Goal: Information Seeking & Learning: Learn about a topic

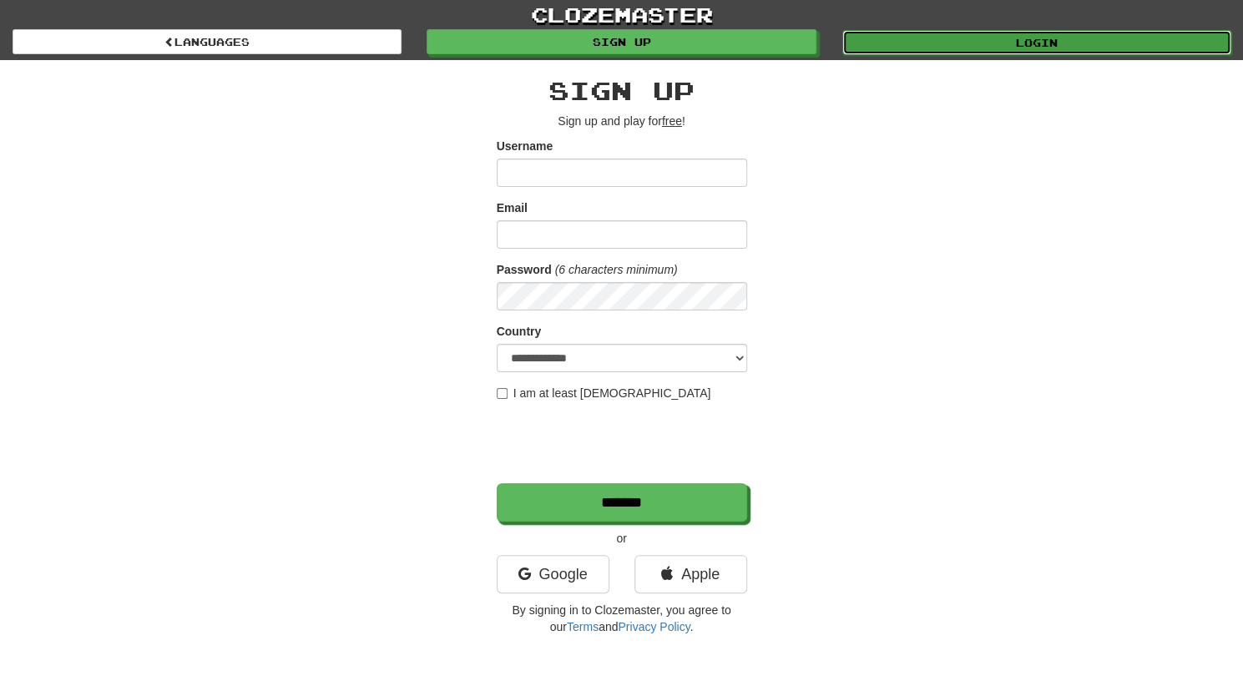
click at [968, 37] on link "Login" at bounding box center [1036, 42] width 389 height 25
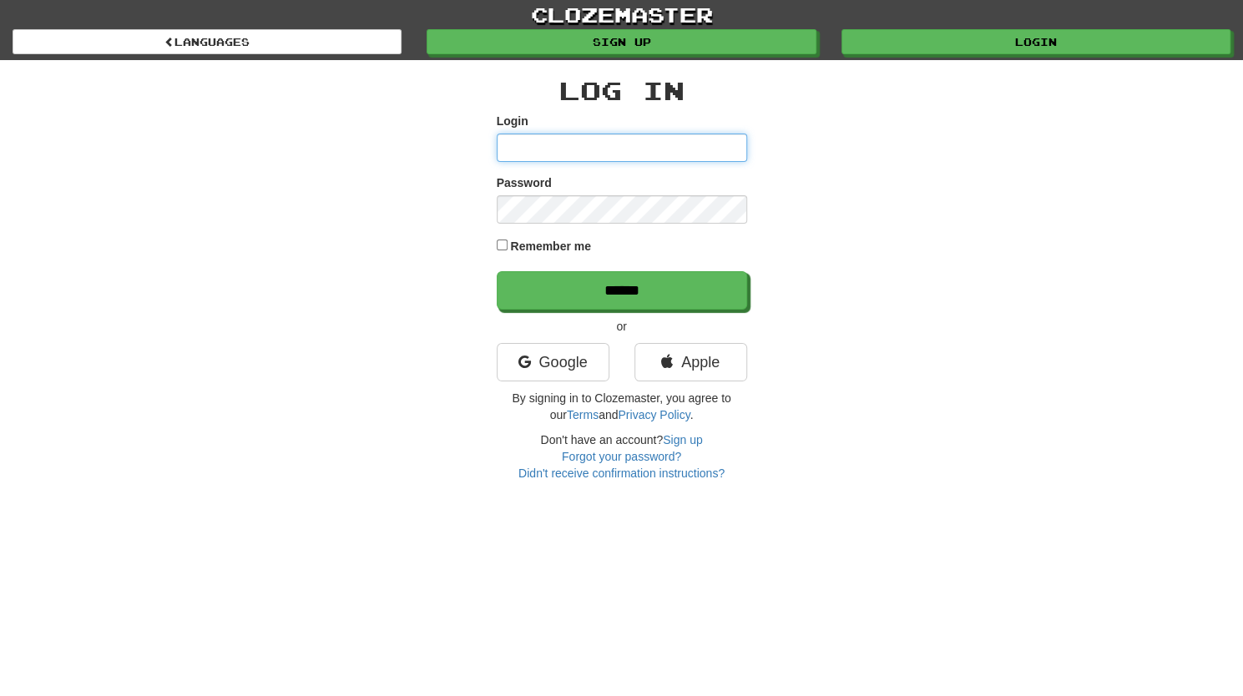
type input "**********"
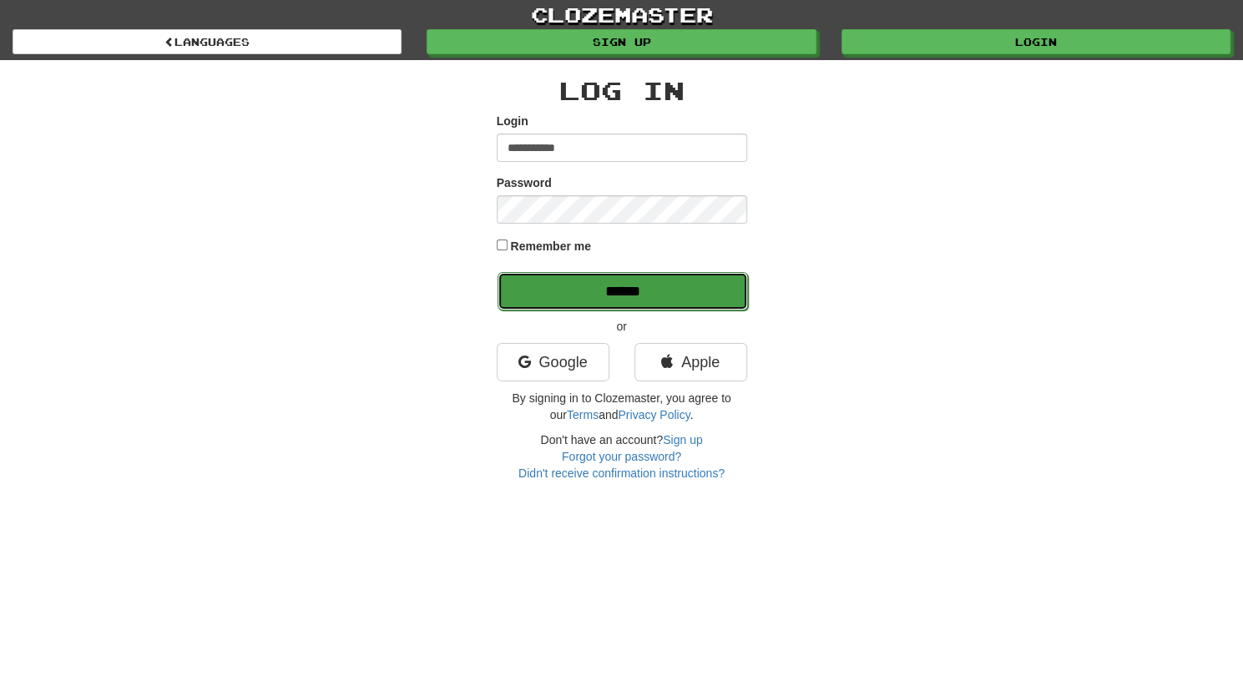
click at [520, 306] on input "******" at bounding box center [623, 291] width 250 height 38
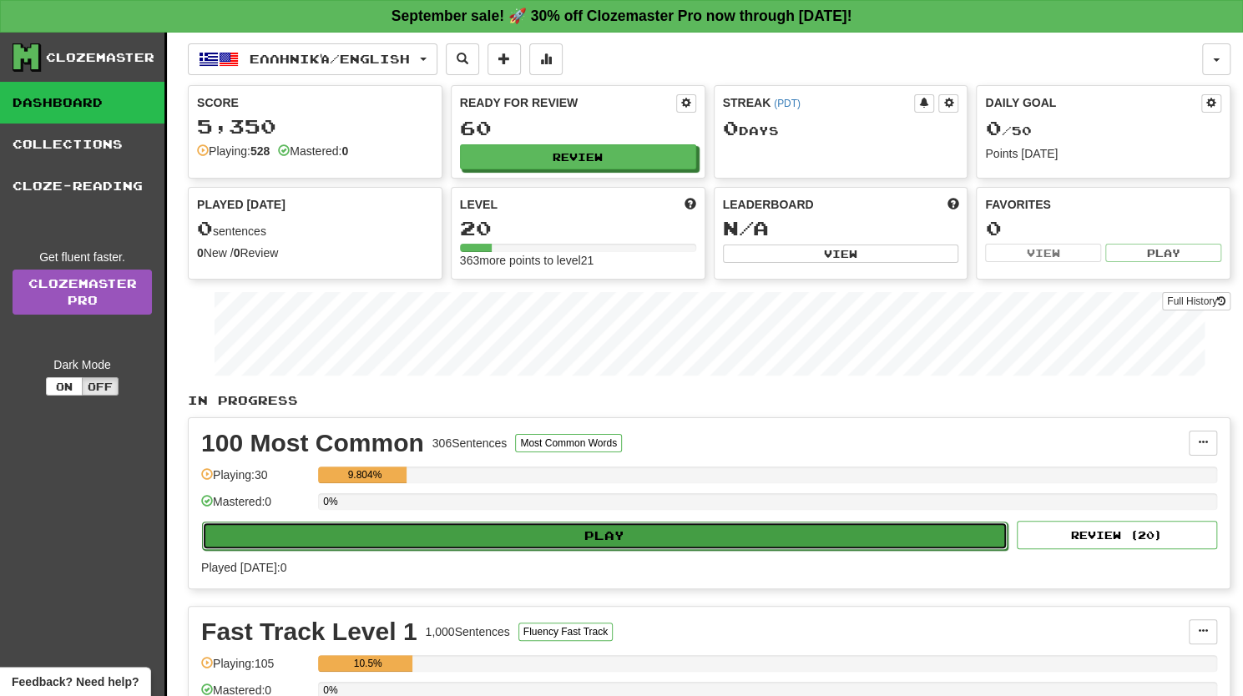
click at [503, 542] on button "Play" at bounding box center [605, 536] width 806 height 28
select select "**"
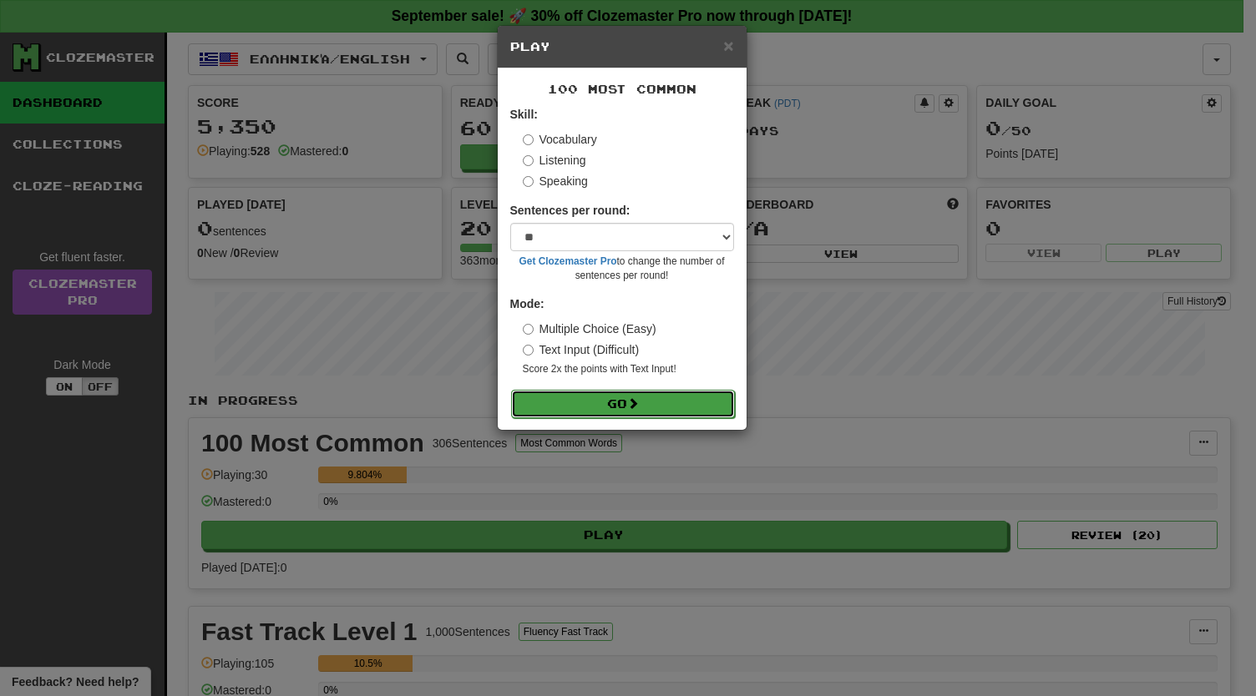
click at [597, 413] on button "Go" at bounding box center [623, 404] width 224 height 28
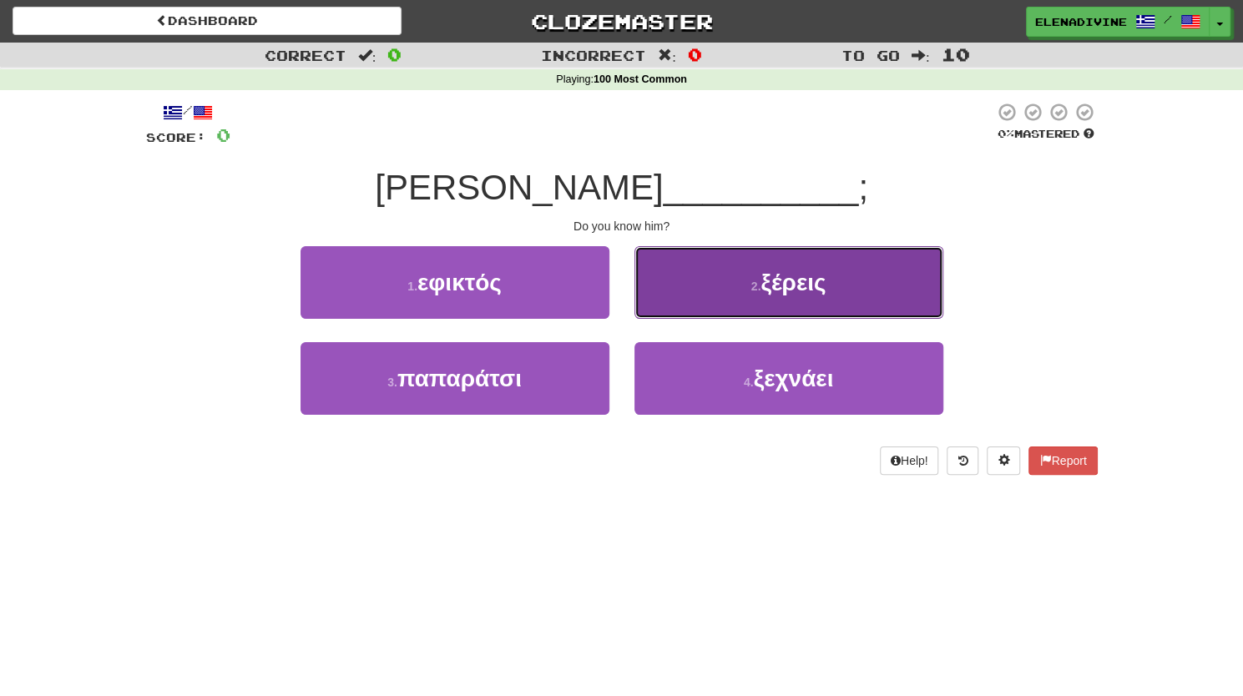
click at [743, 293] on button "2 . ξέρεις" at bounding box center [788, 282] width 309 height 73
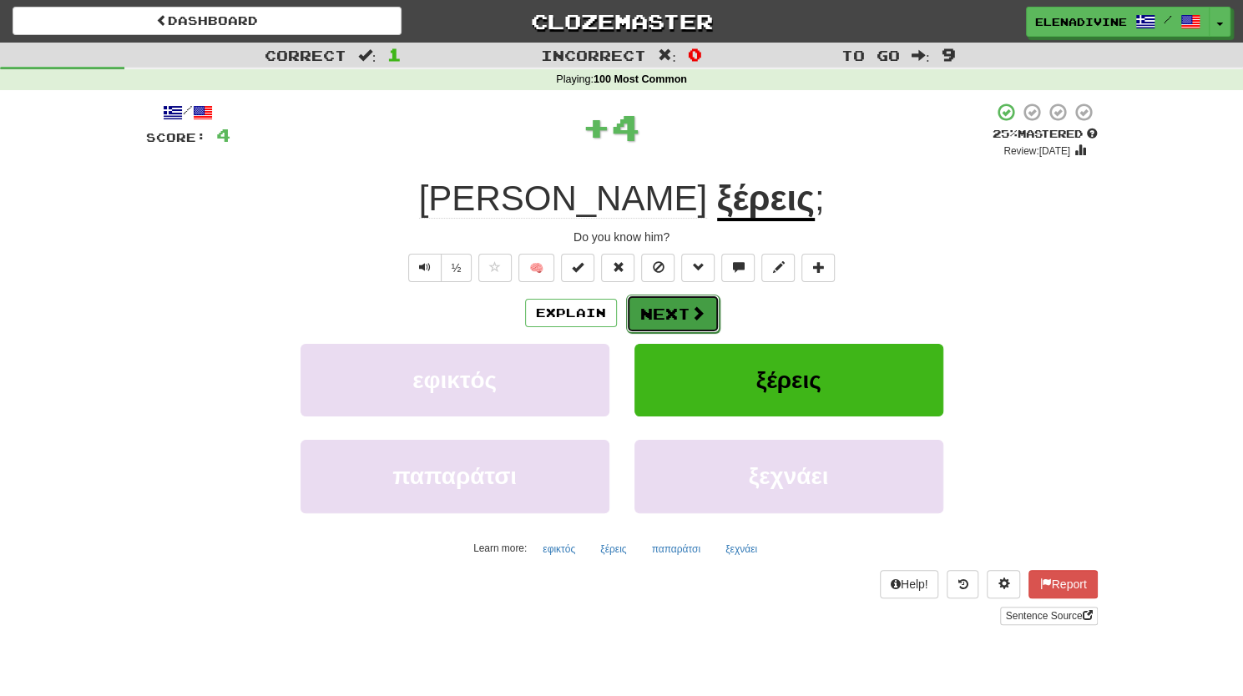
click at [706, 318] on button "Next" at bounding box center [673, 314] width 94 height 38
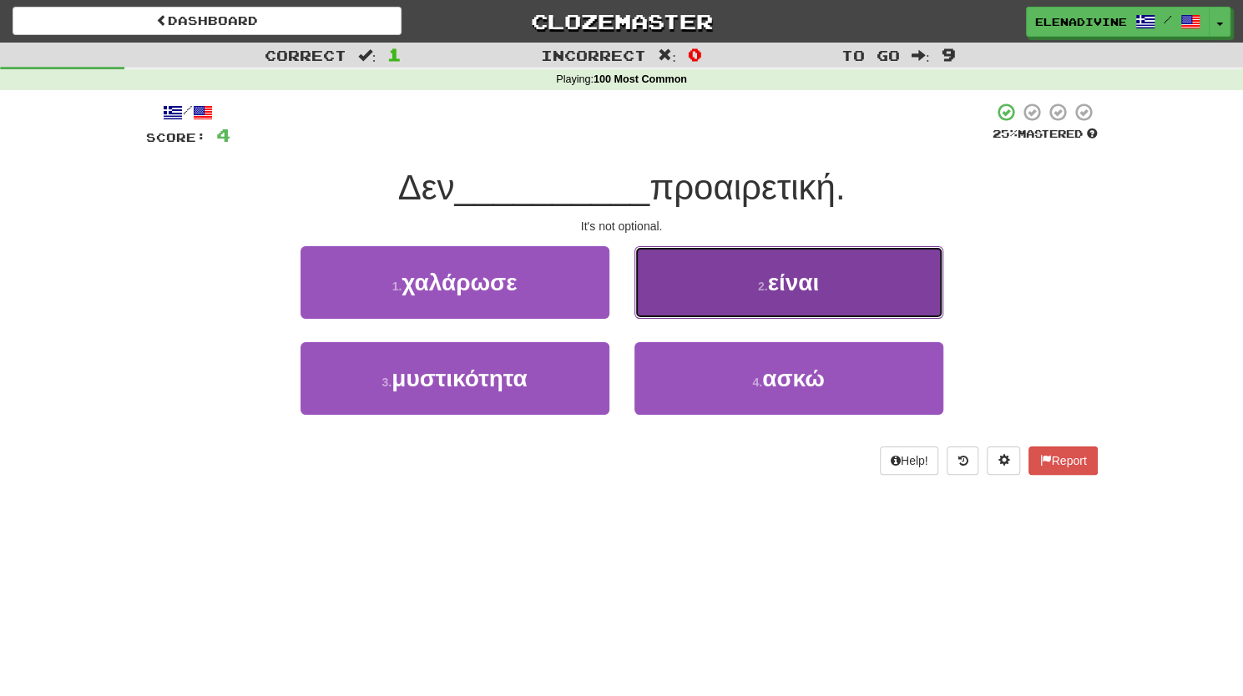
click at [776, 266] on button "2 . είναι" at bounding box center [788, 282] width 309 height 73
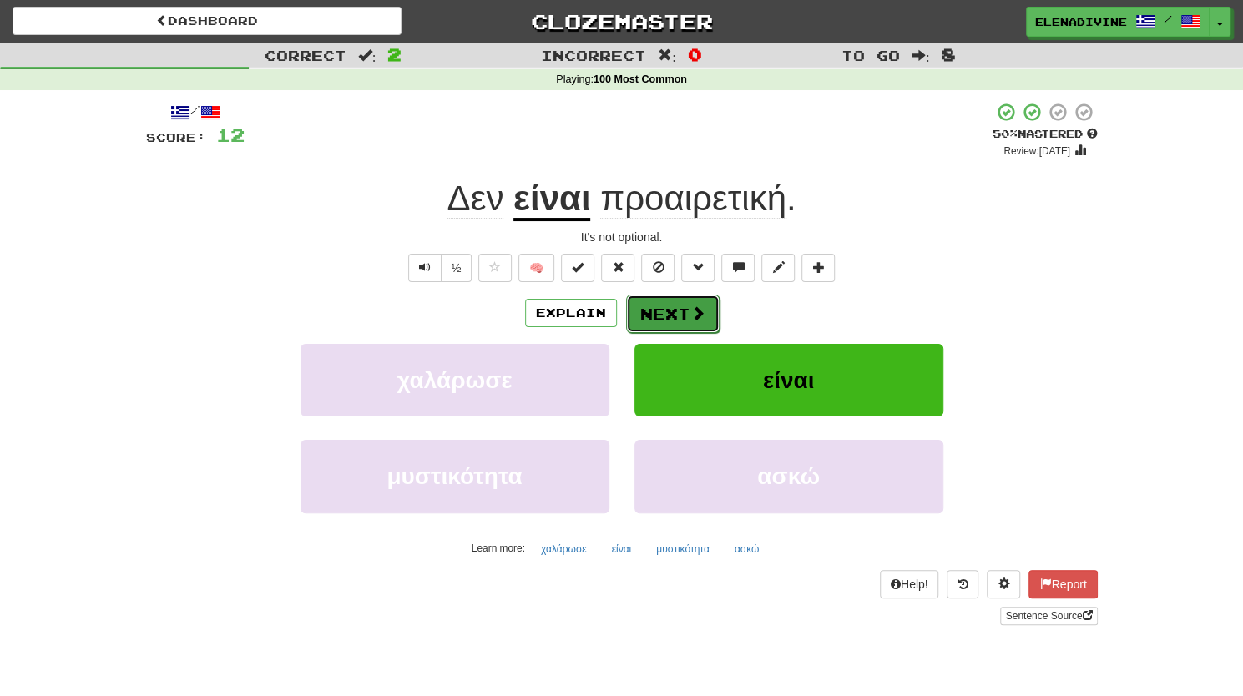
click at [695, 311] on span at bounding box center [697, 313] width 15 height 15
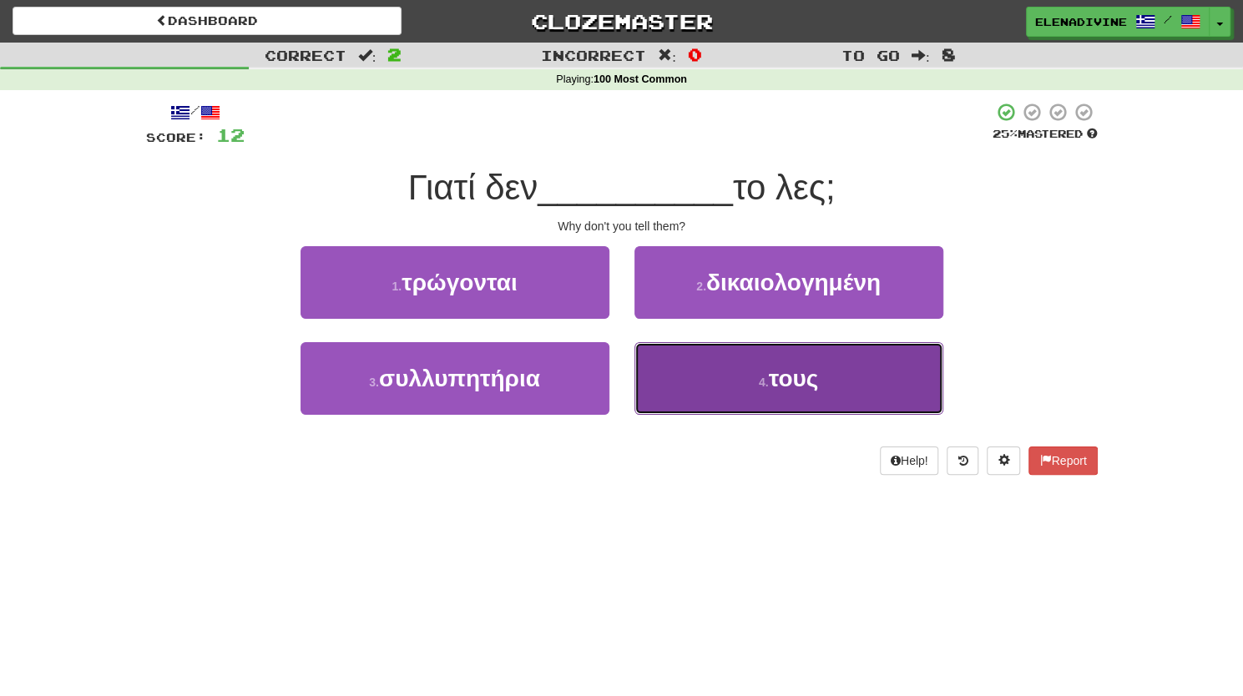
click at [763, 395] on button "4 . τους" at bounding box center [788, 378] width 309 height 73
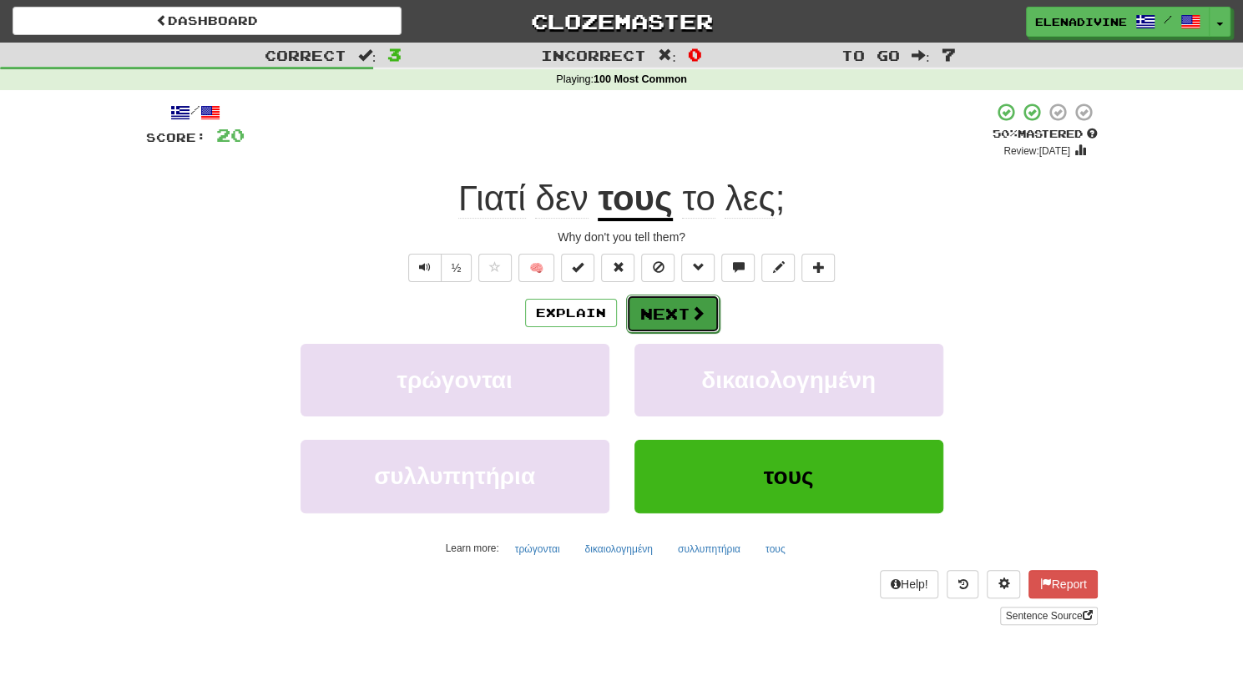
click at [697, 311] on span at bounding box center [697, 313] width 15 height 15
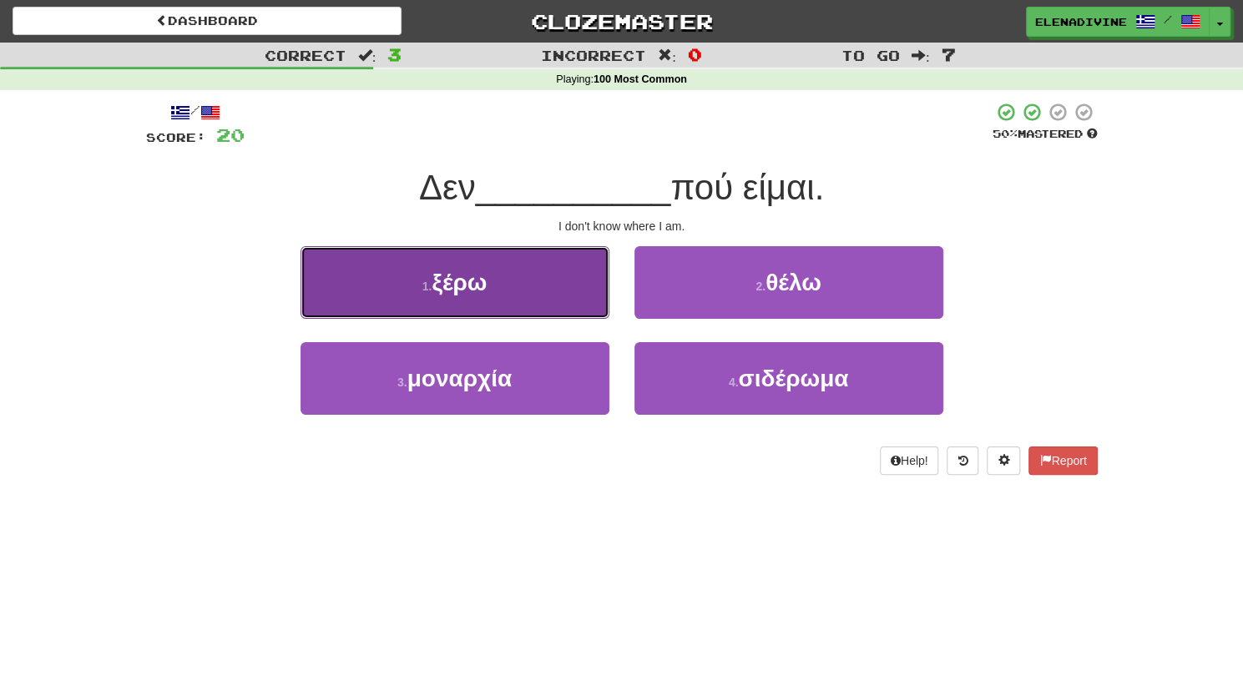
click at [508, 285] on button "1 . ξέρω" at bounding box center [455, 282] width 309 height 73
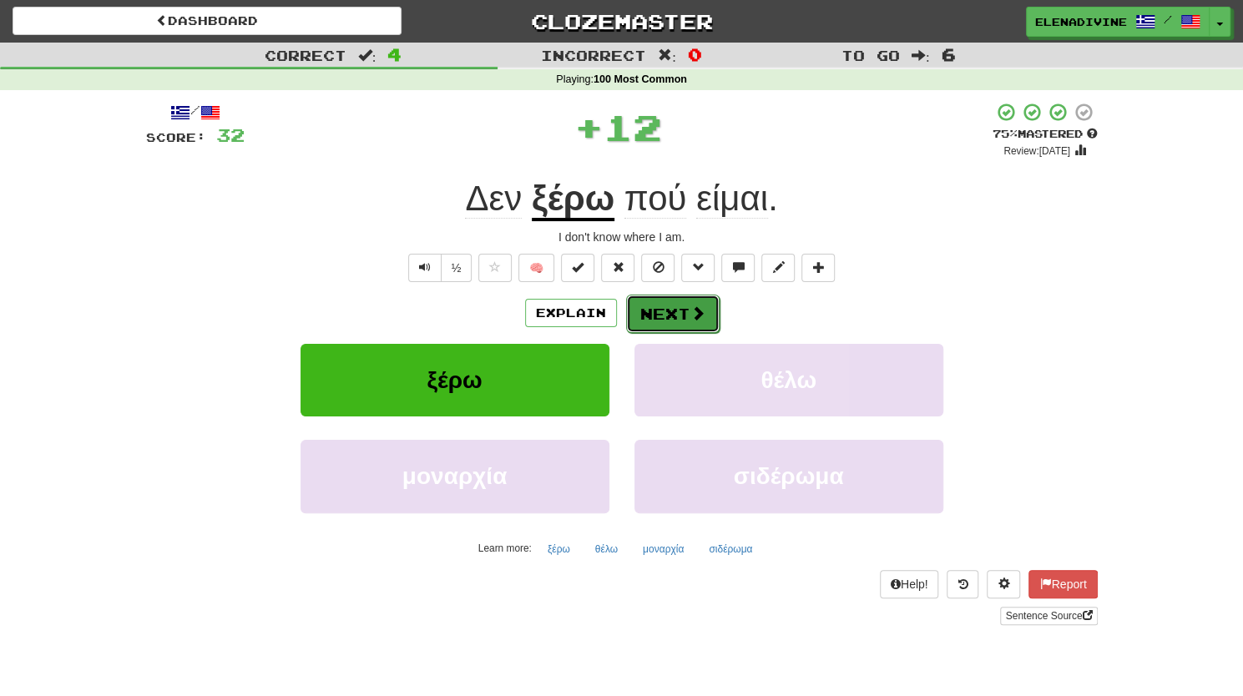
click at [652, 306] on button "Next" at bounding box center [673, 314] width 94 height 38
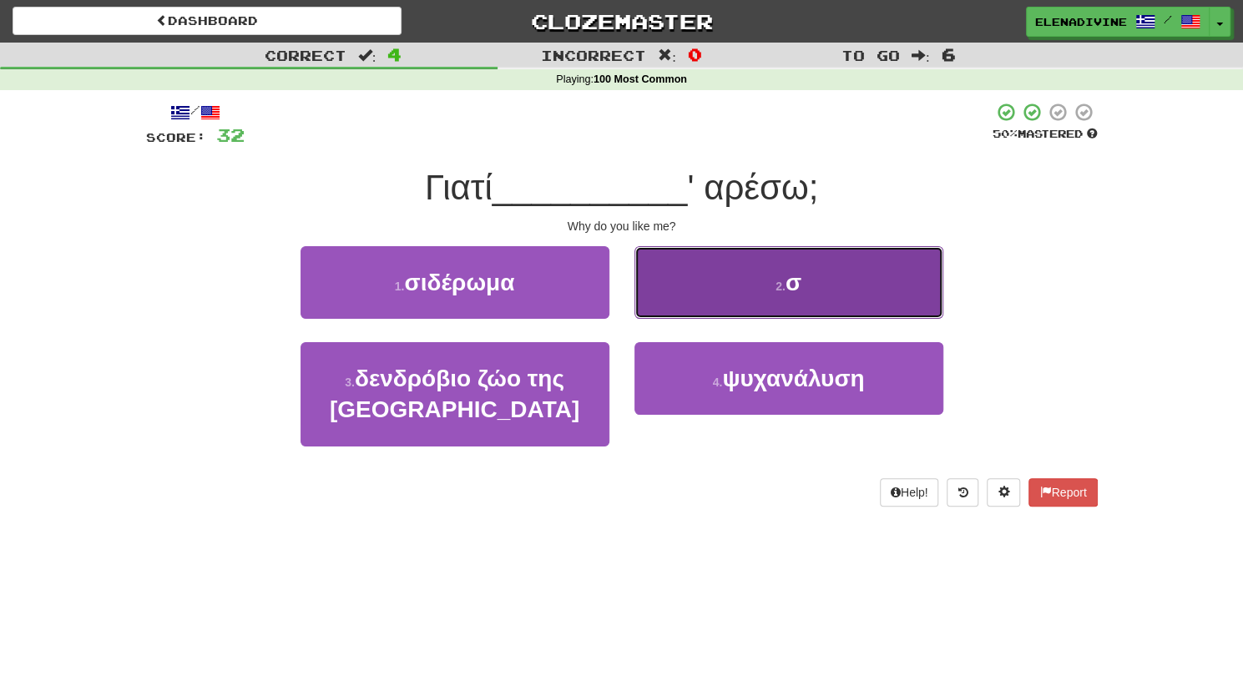
click at [716, 286] on button "2 . σ" at bounding box center [788, 282] width 309 height 73
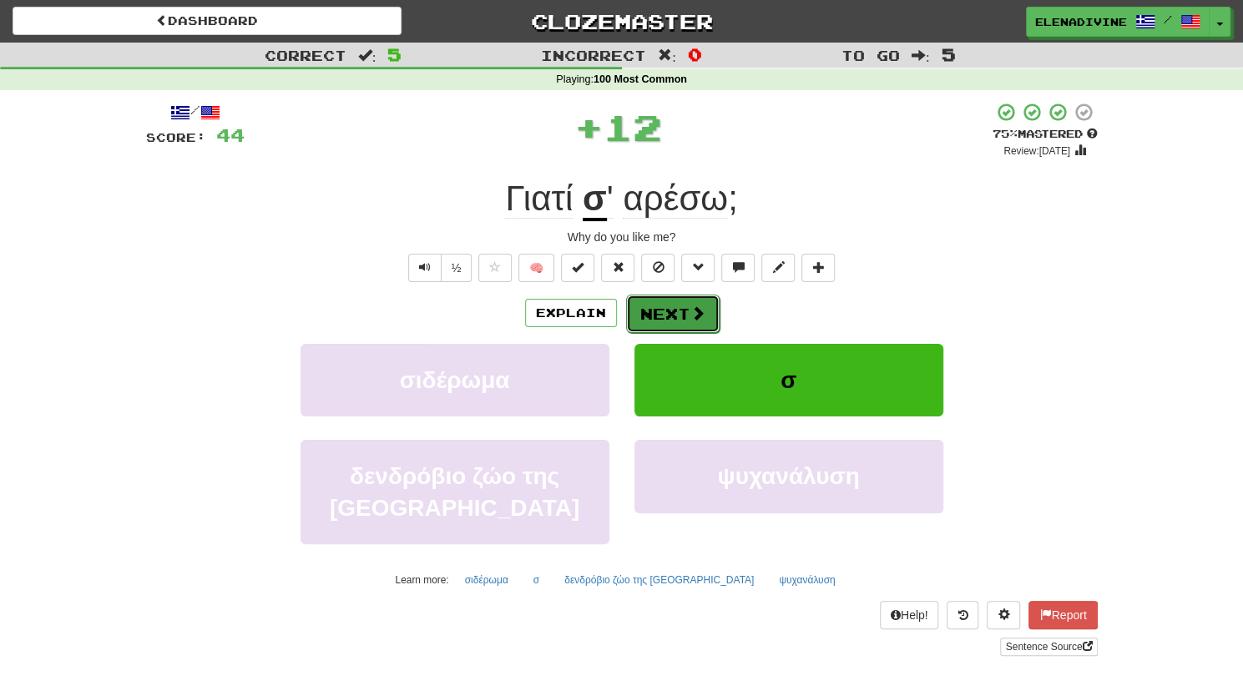
click at [671, 309] on button "Next" at bounding box center [673, 314] width 94 height 38
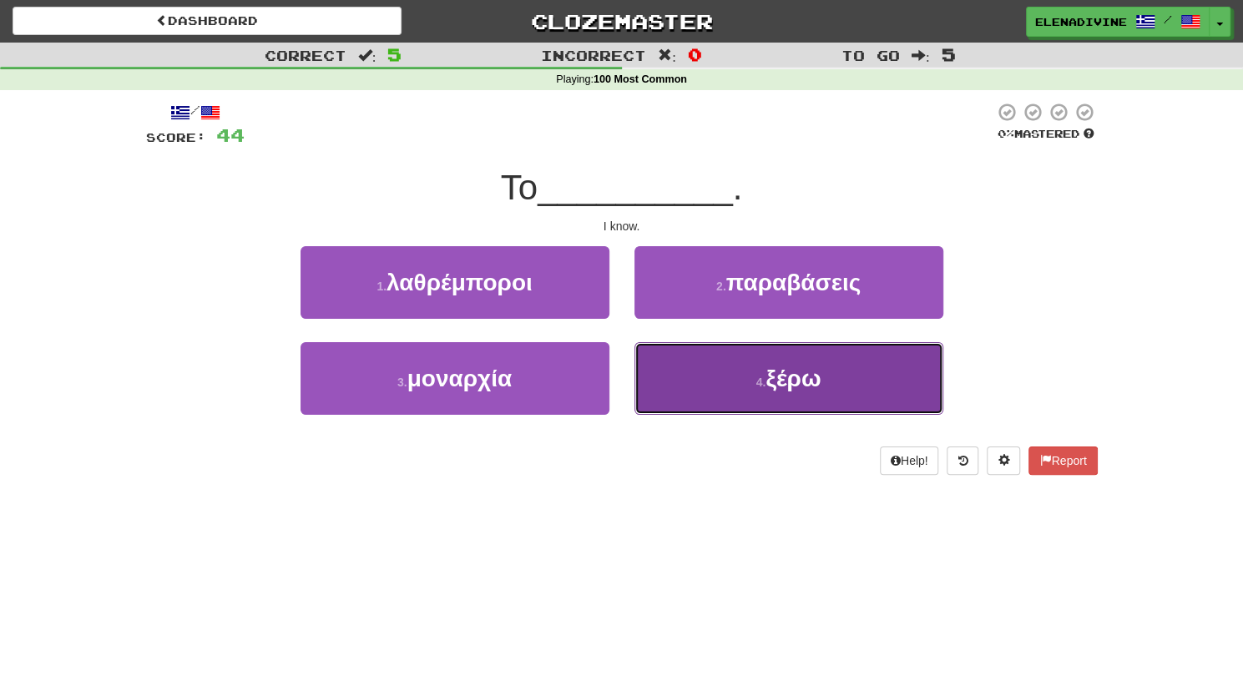
click at [710, 372] on button "4 . ξέρω" at bounding box center [788, 378] width 309 height 73
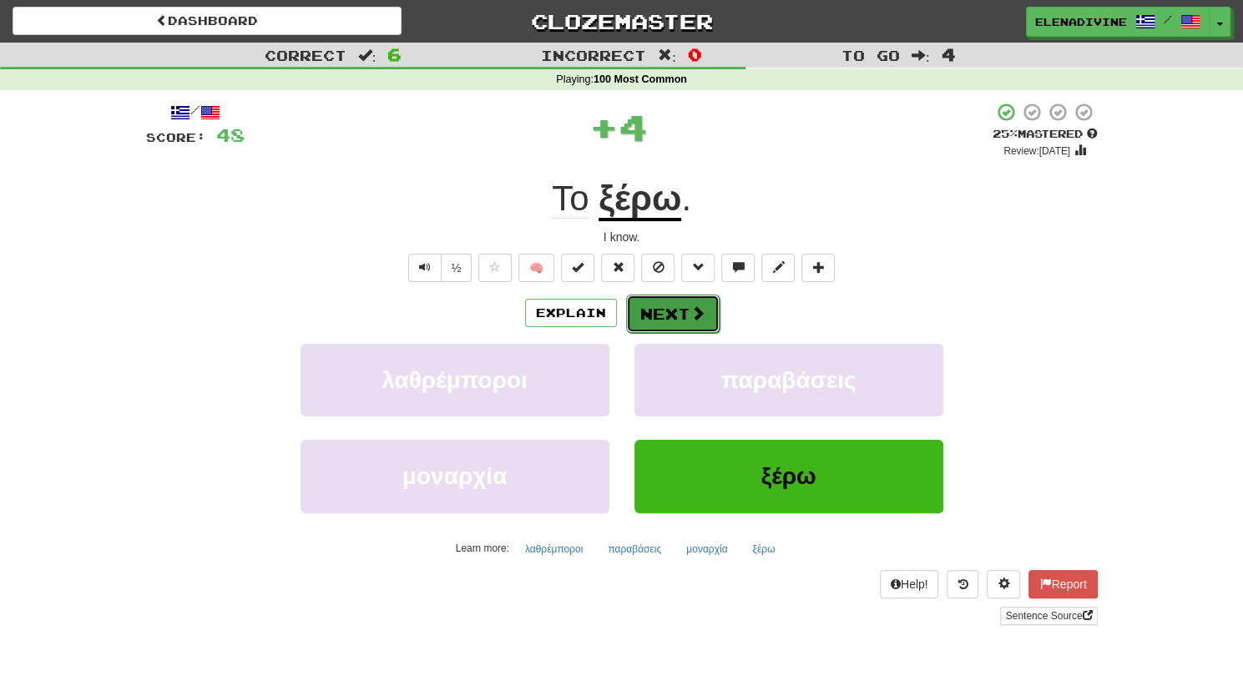
click at [688, 295] on button "Next" at bounding box center [673, 314] width 94 height 38
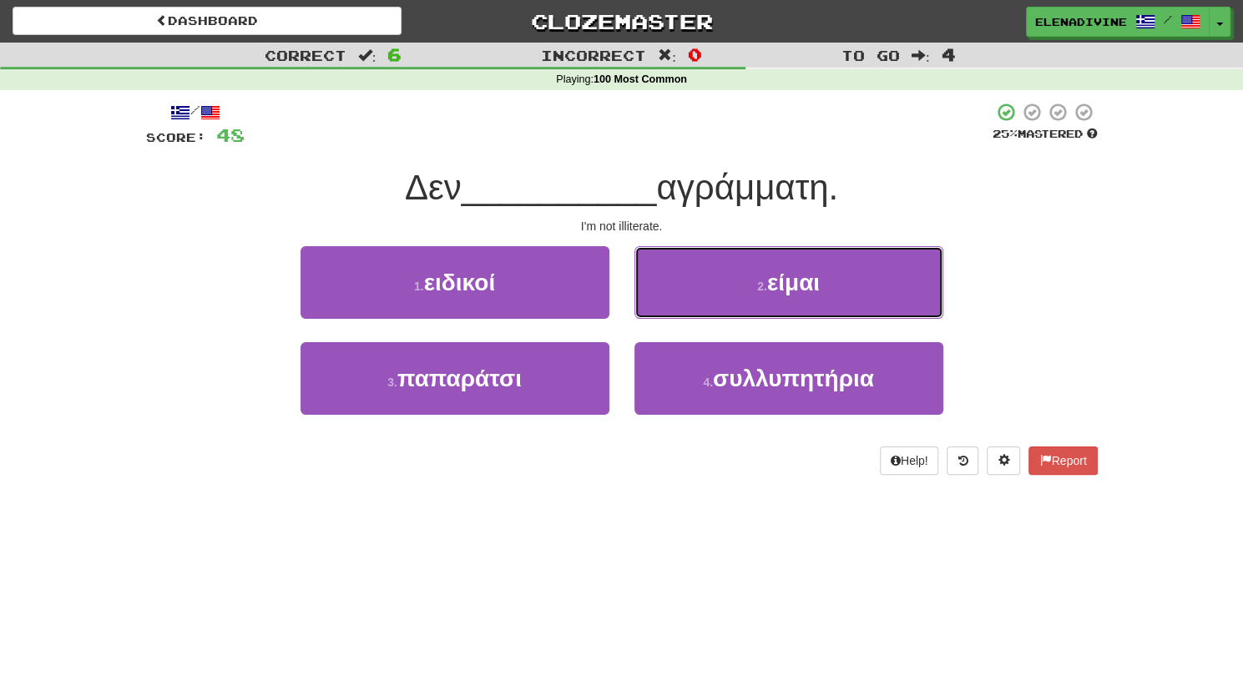
click at [688, 295] on button "2 . είμαι" at bounding box center [788, 282] width 309 height 73
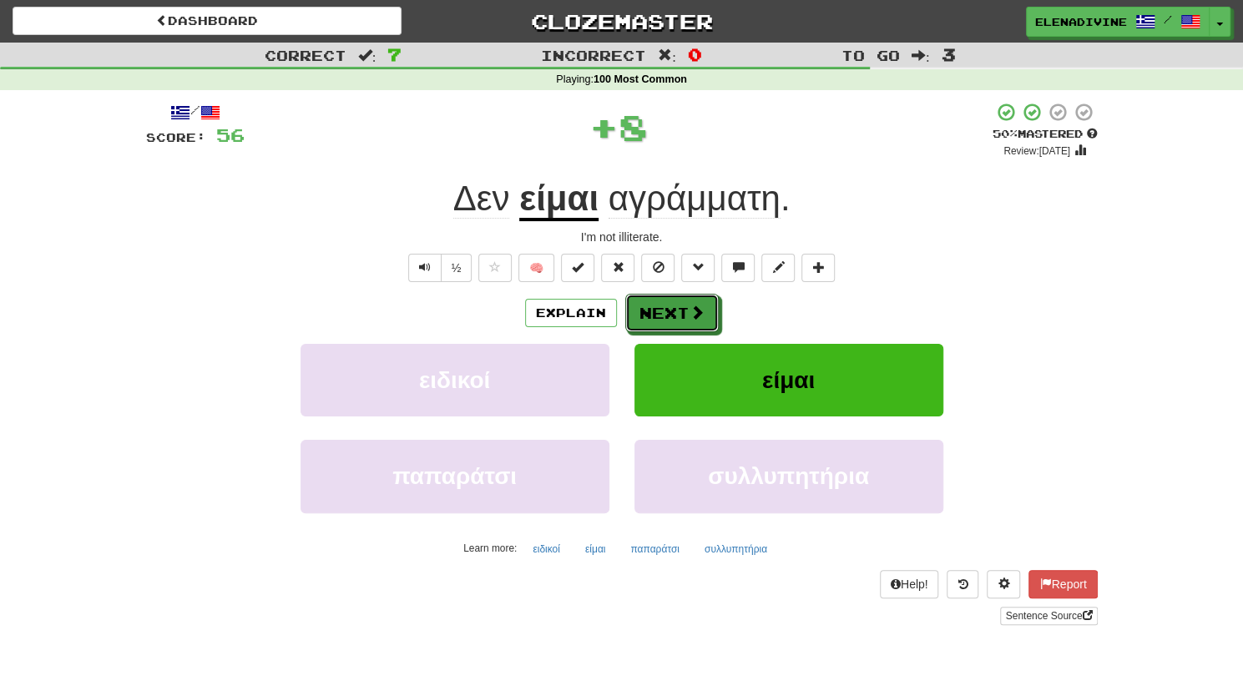
click at [688, 295] on button "Next" at bounding box center [672, 313] width 94 height 38
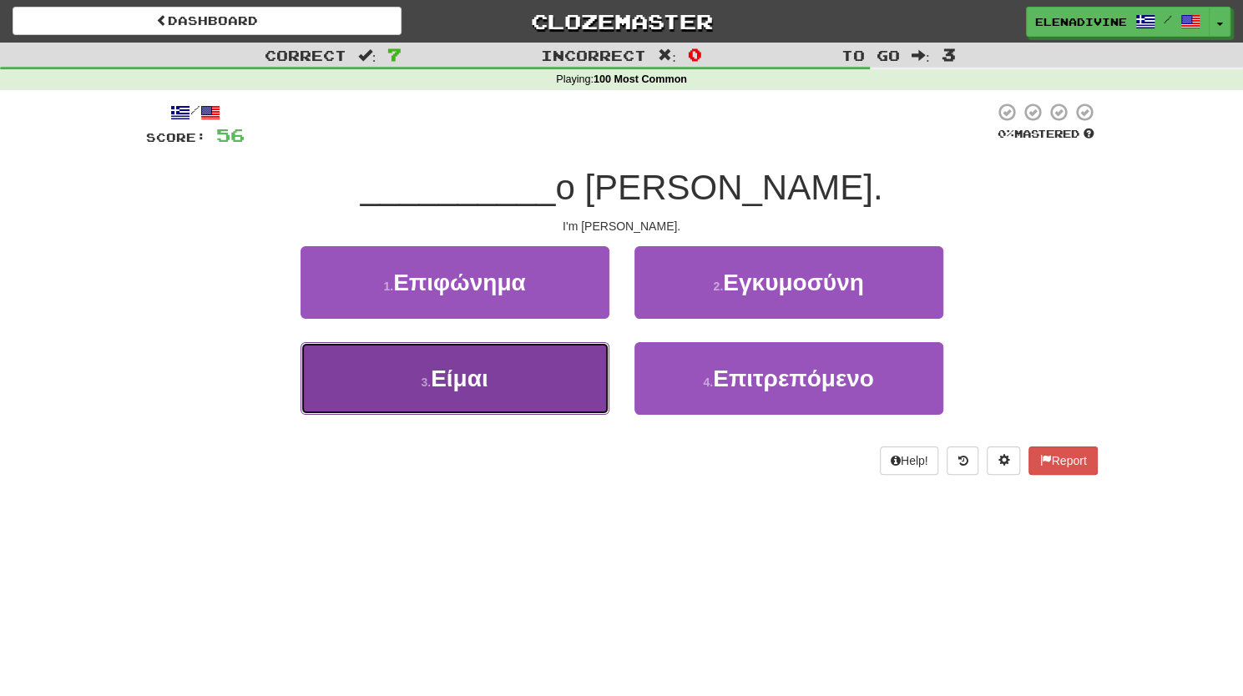
click at [568, 381] on button "3 . Είμαι" at bounding box center [455, 378] width 309 height 73
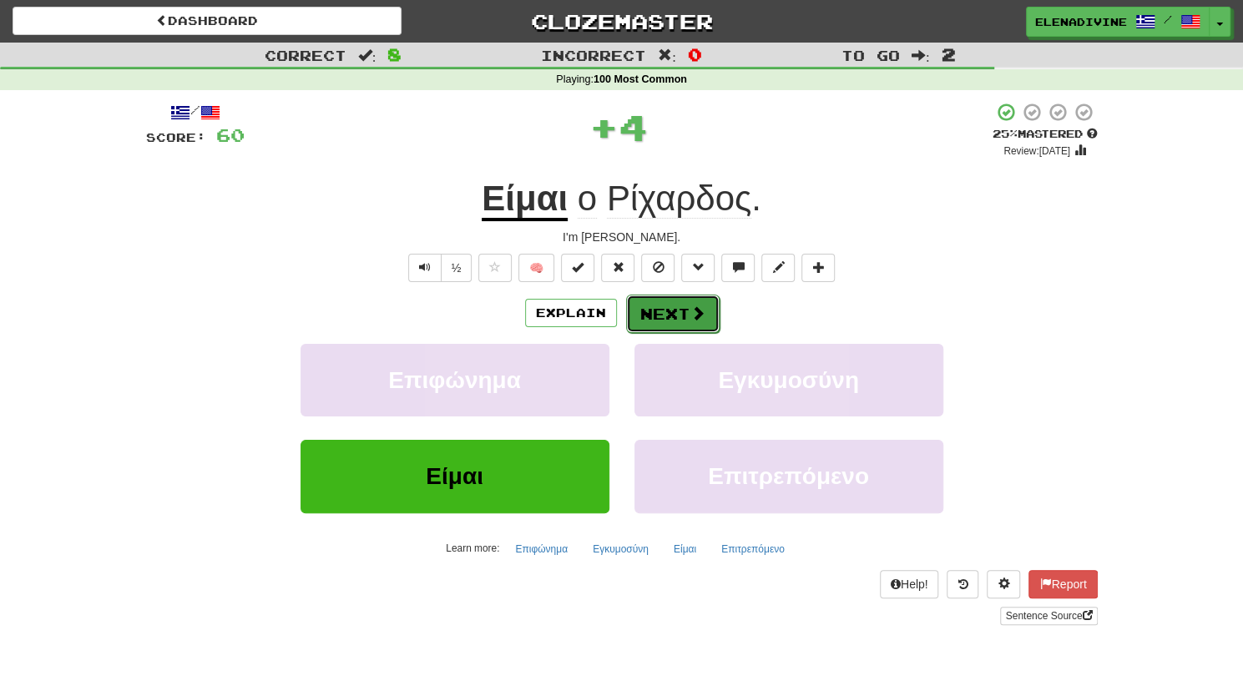
click at [692, 310] on span at bounding box center [697, 313] width 15 height 15
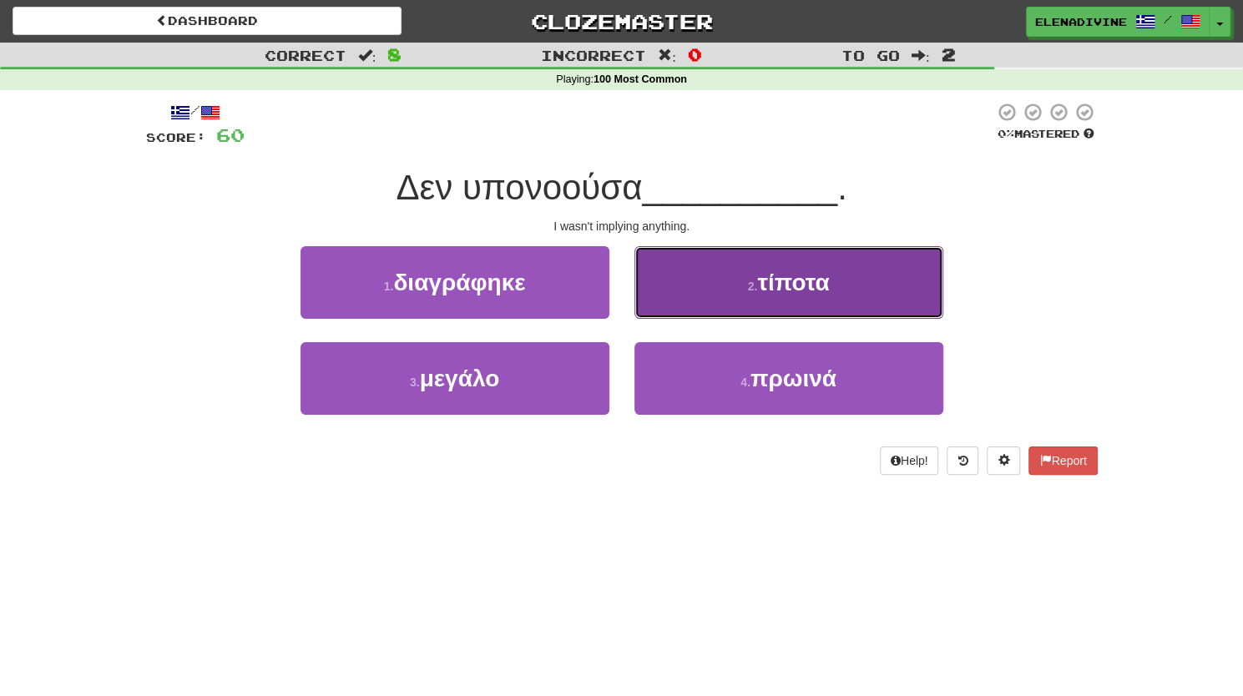
click at [782, 271] on span "τίποτα" at bounding box center [793, 283] width 72 height 26
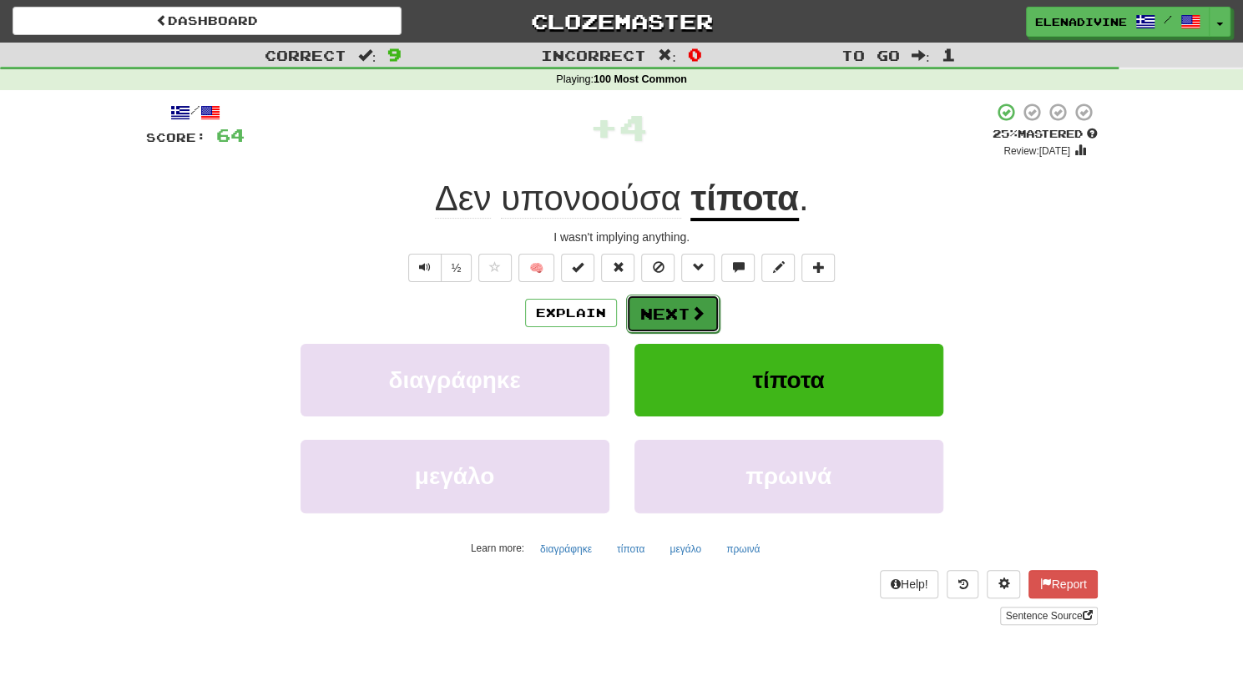
click at [676, 311] on button "Next" at bounding box center [673, 314] width 94 height 38
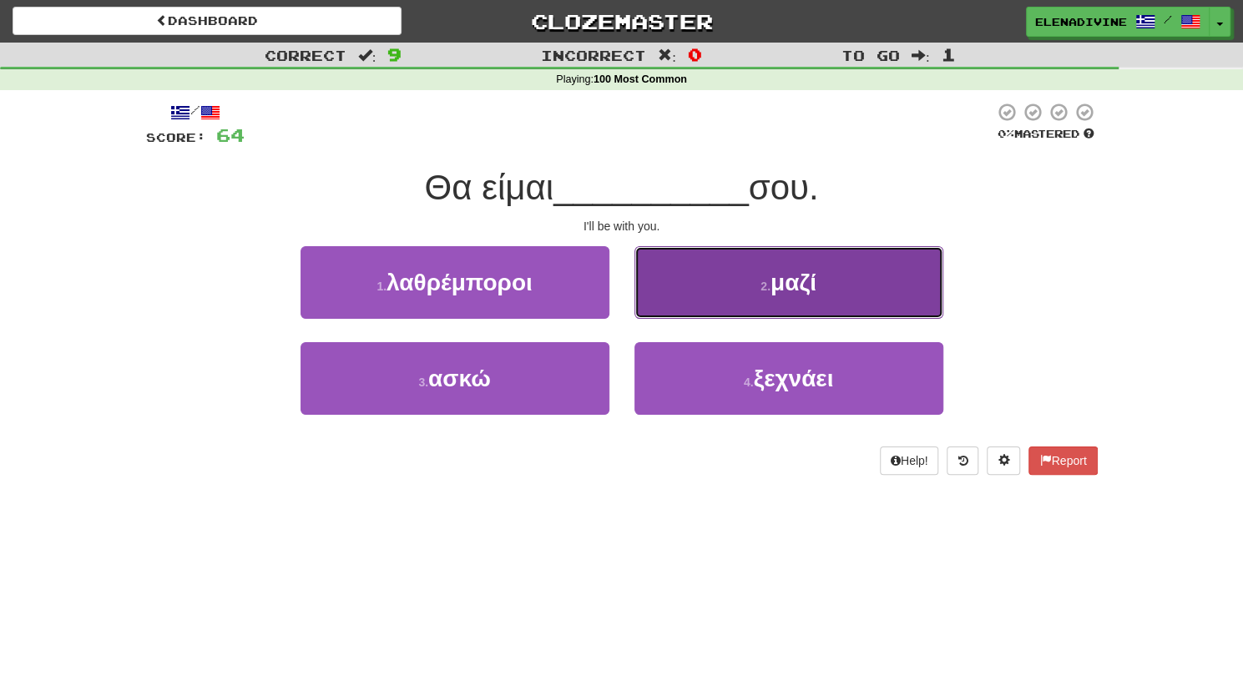
click at [748, 291] on button "2 . μαζί" at bounding box center [788, 282] width 309 height 73
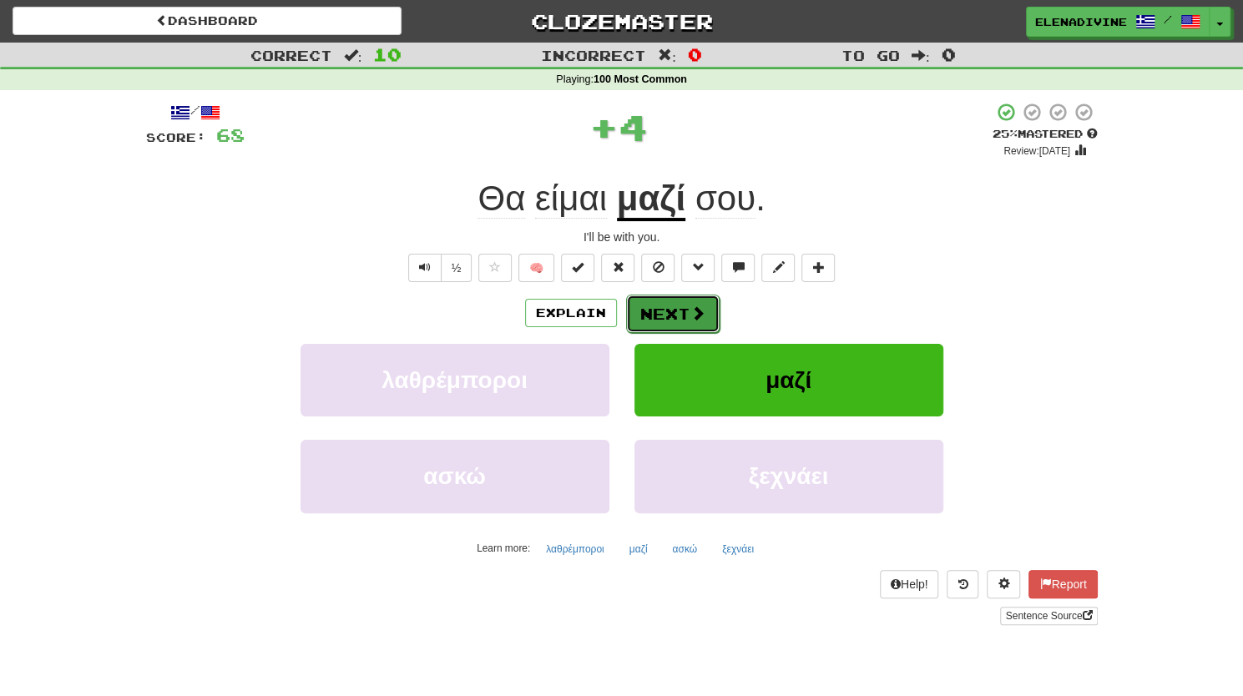
click at [692, 312] on span at bounding box center [697, 313] width 15 height 15
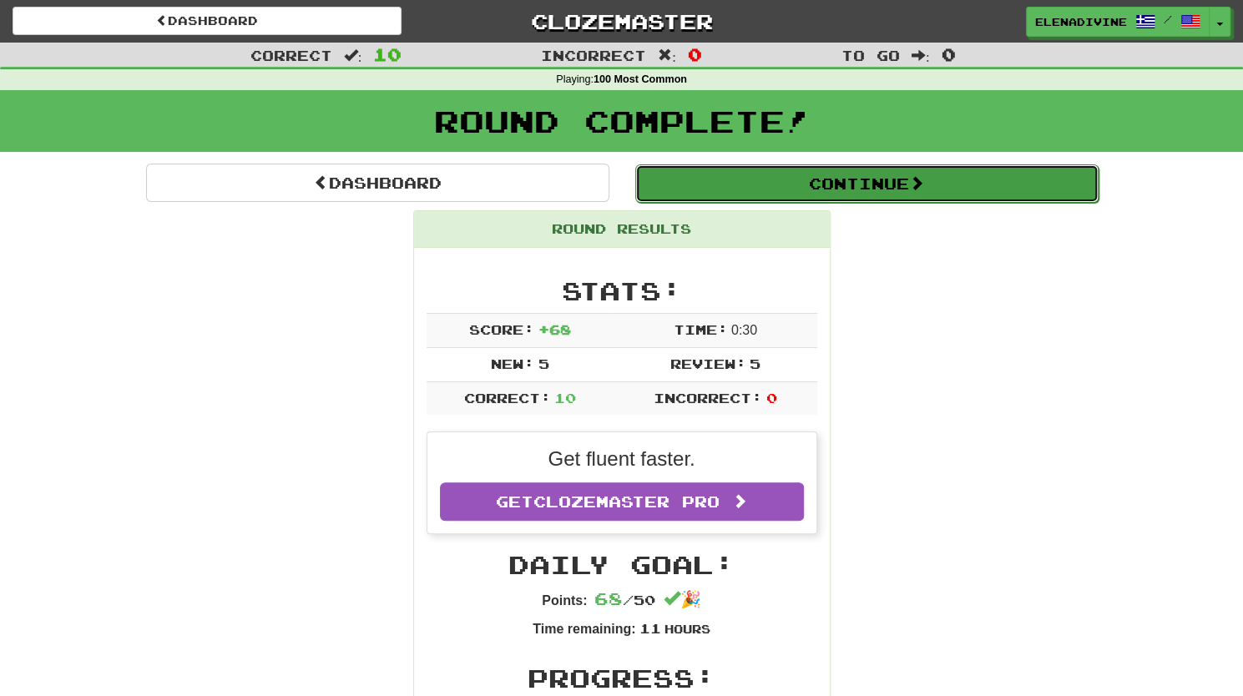
click at [872, 181] on button "Continue" at bounding box center [866, 183] width 463 height 38
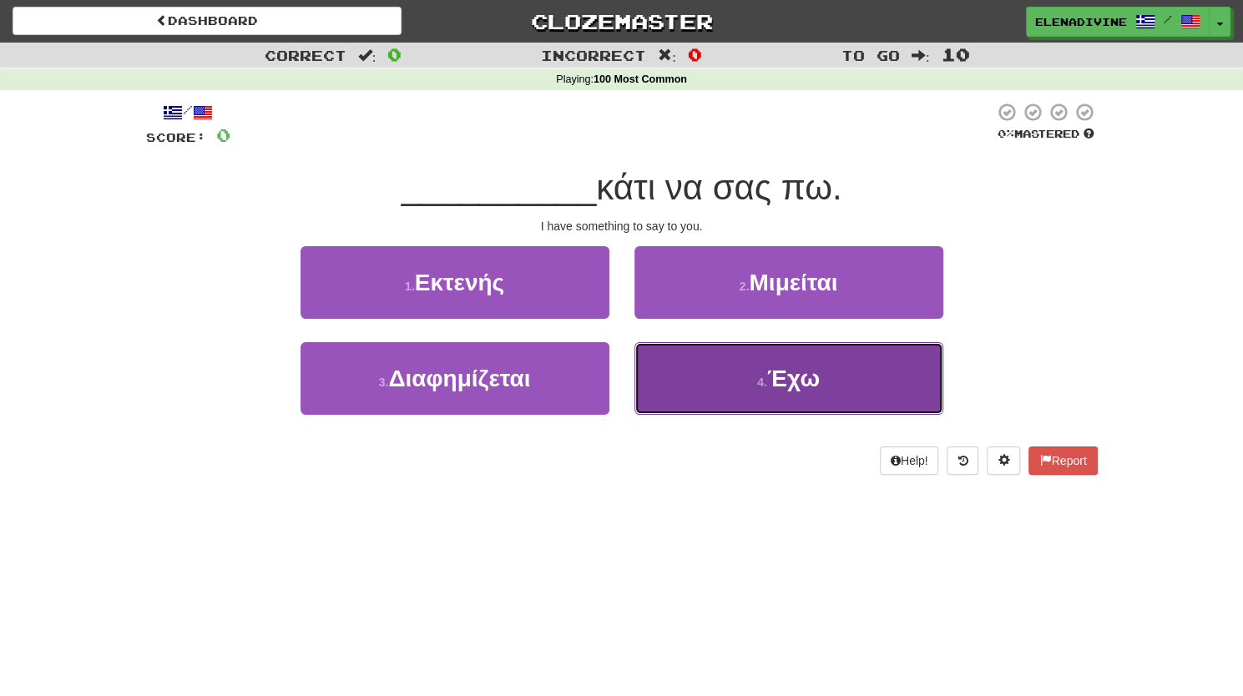
click at [756, 365] on button "4 . Έχω" at bounding box center [788, 378] width 309 height 73
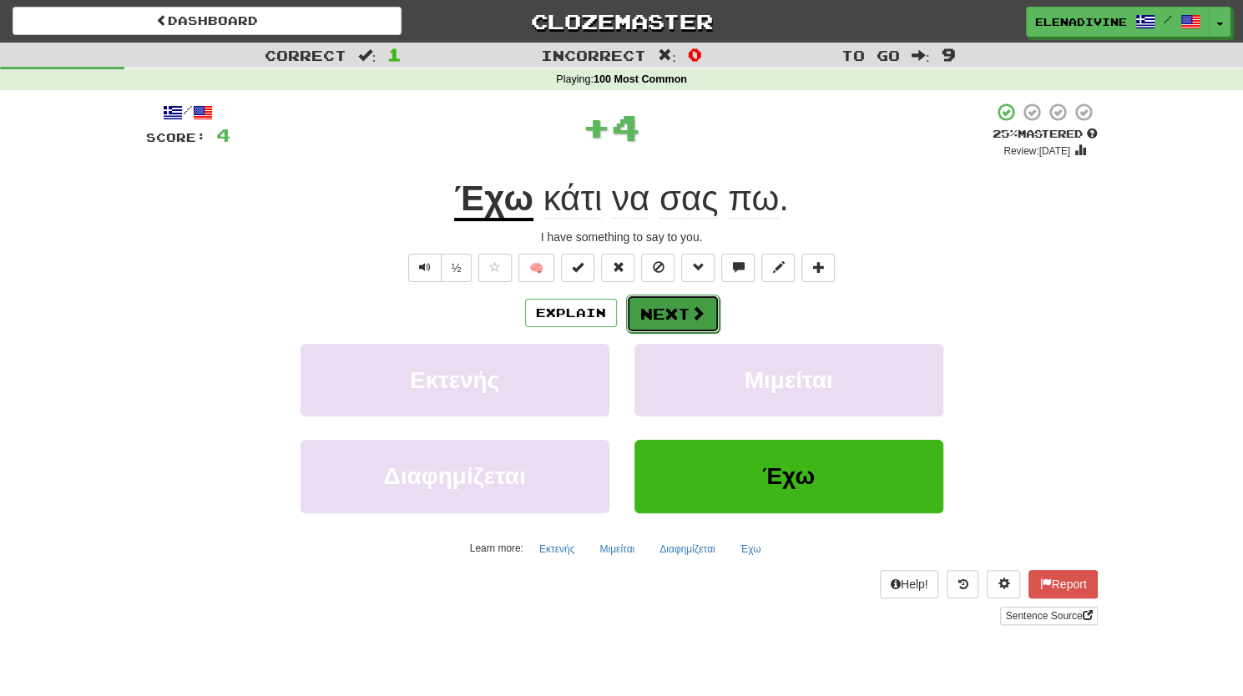
click at [680, 295] on button "Next" at bounding box center [673, 314] width 94 height 38
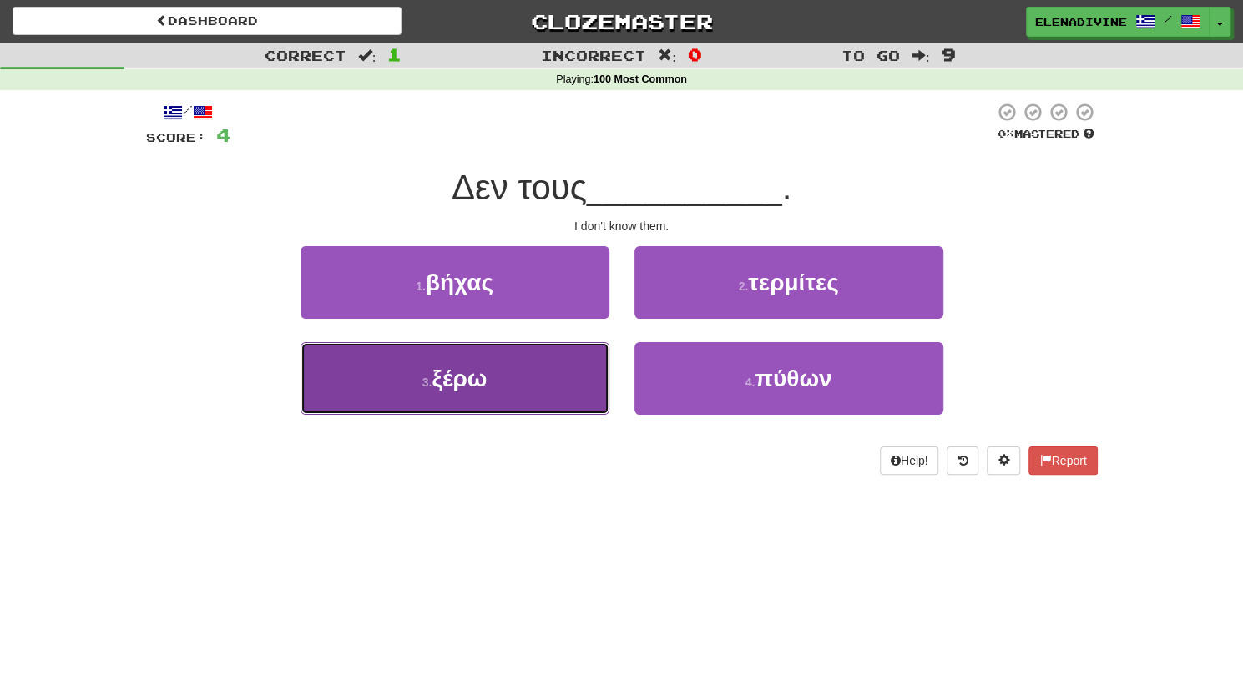
click at [569, 379] on button "3 . ξέρω" at bounding box center [455, 378] width 309 height 73
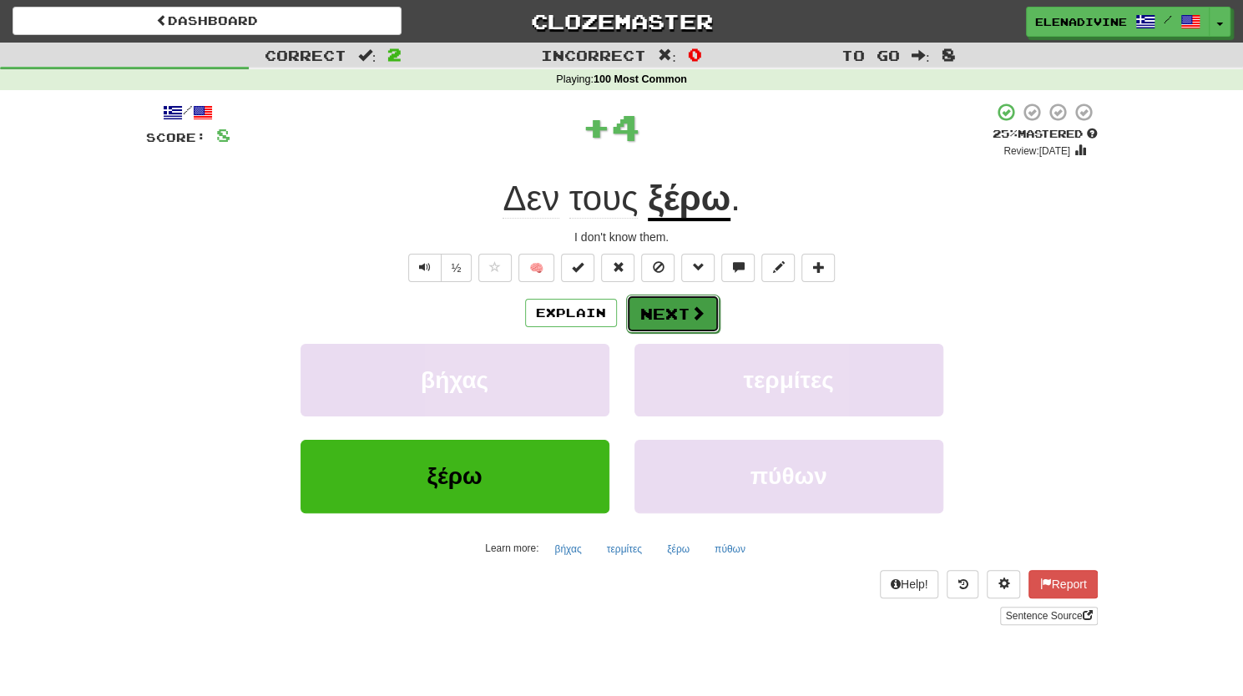
click at [700, 316] on span at bounding box center [697, 313] width 15 height 15
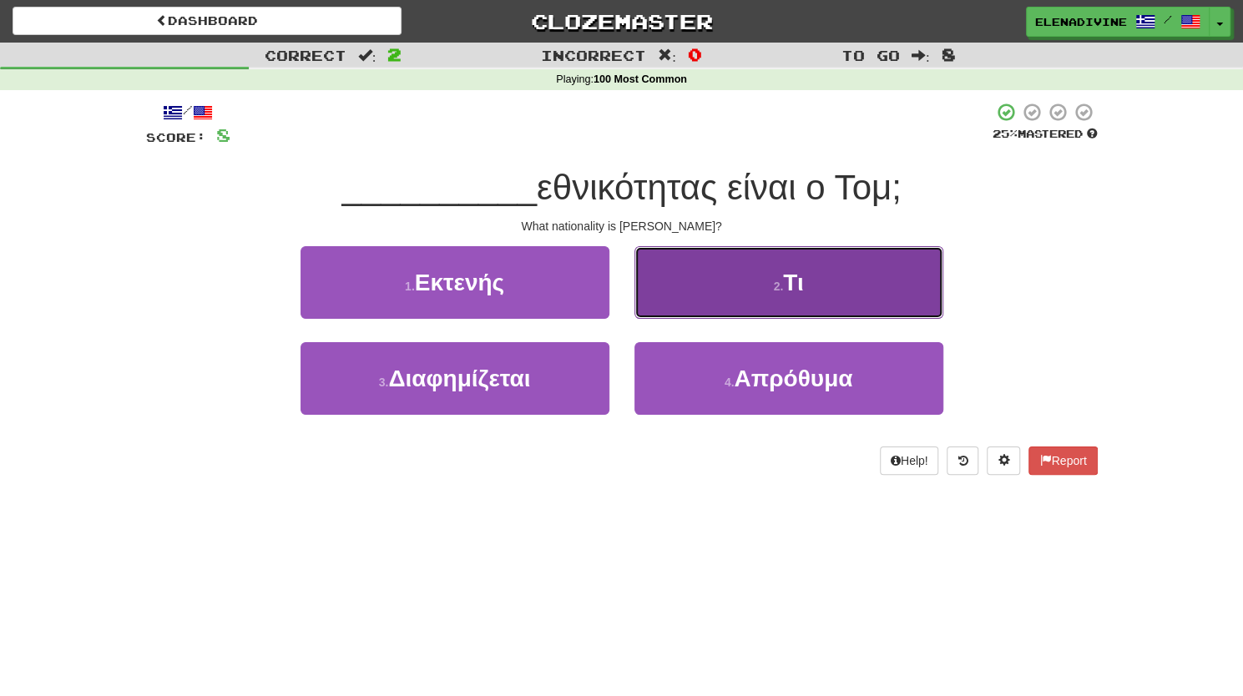
click at [781, 280] on small "2 ." at bounding box center [778, 286] width 10 height 13
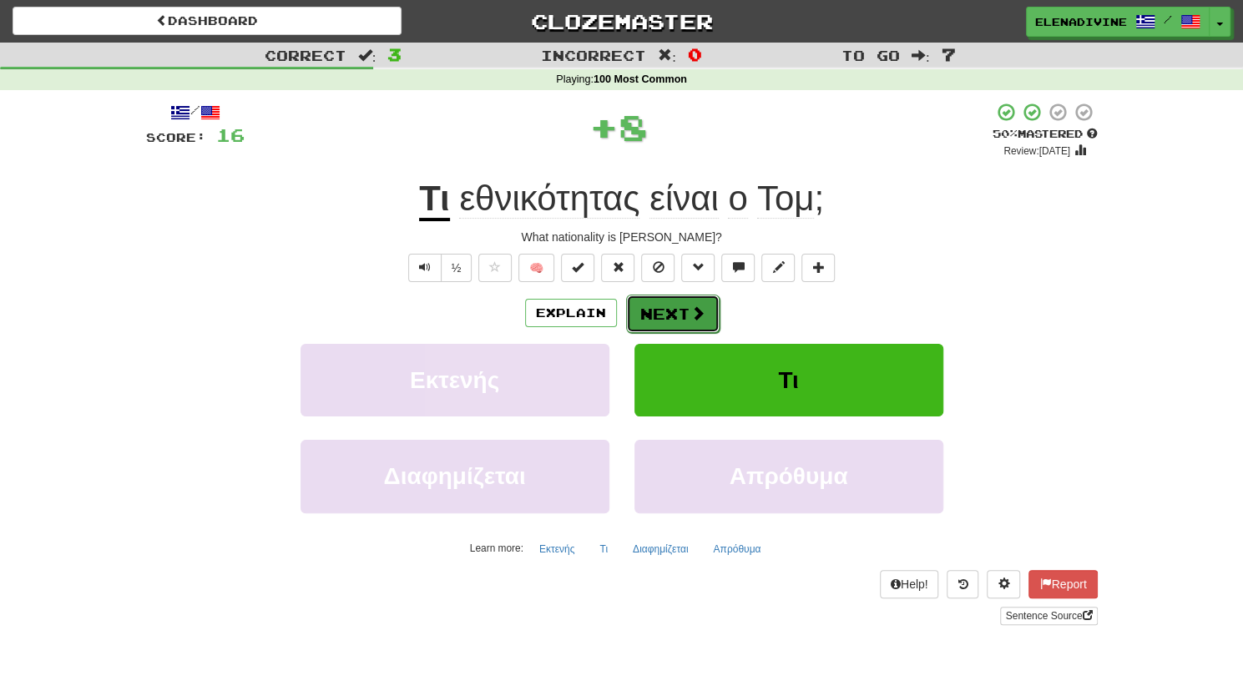
click at [670, 300] on button "Next" at bounding box center [673, 314] width 94 height 38
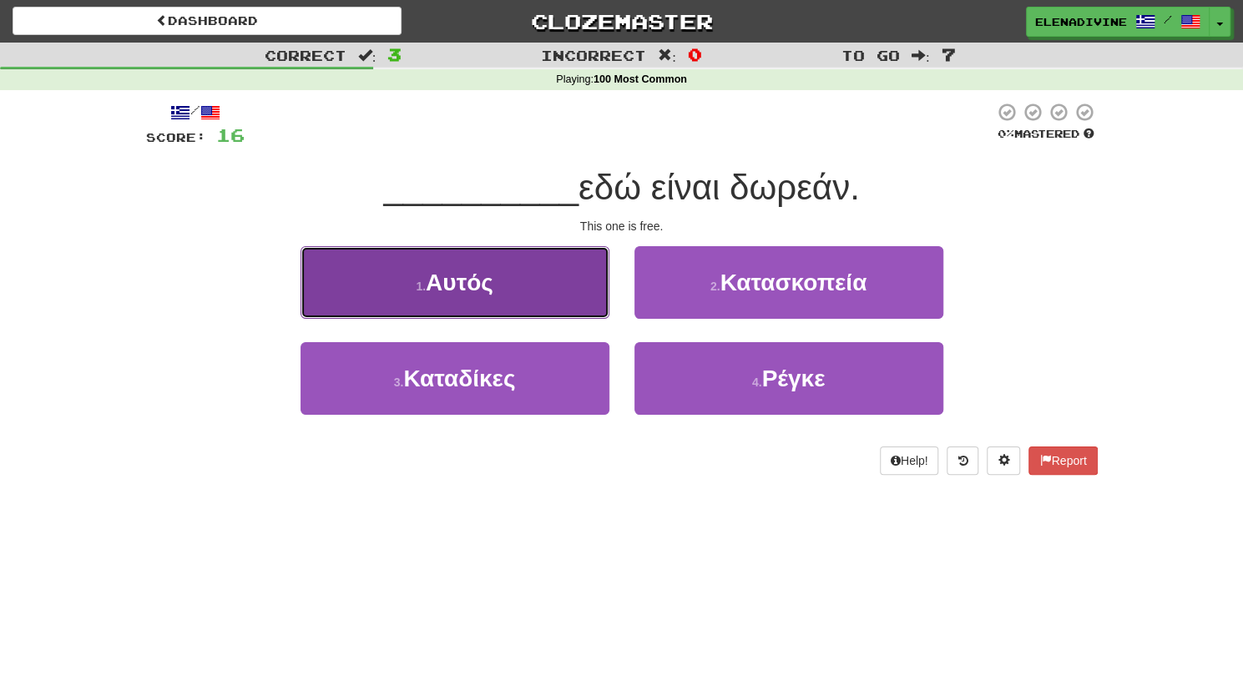
click at [549, 293] on button "1 . Αυτός" at bounding box center [455, 282] width 309 height 73
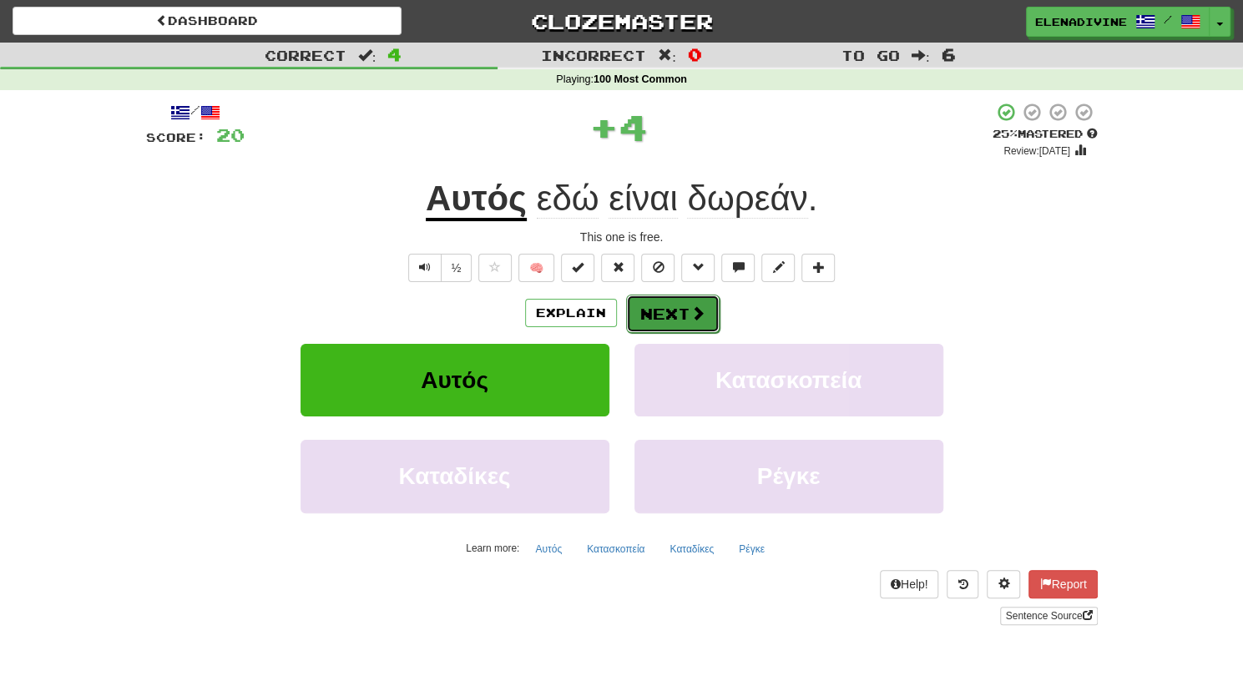
click at [673, 308] on button "Next" at bounding box center [673, 314] width 94 height 38
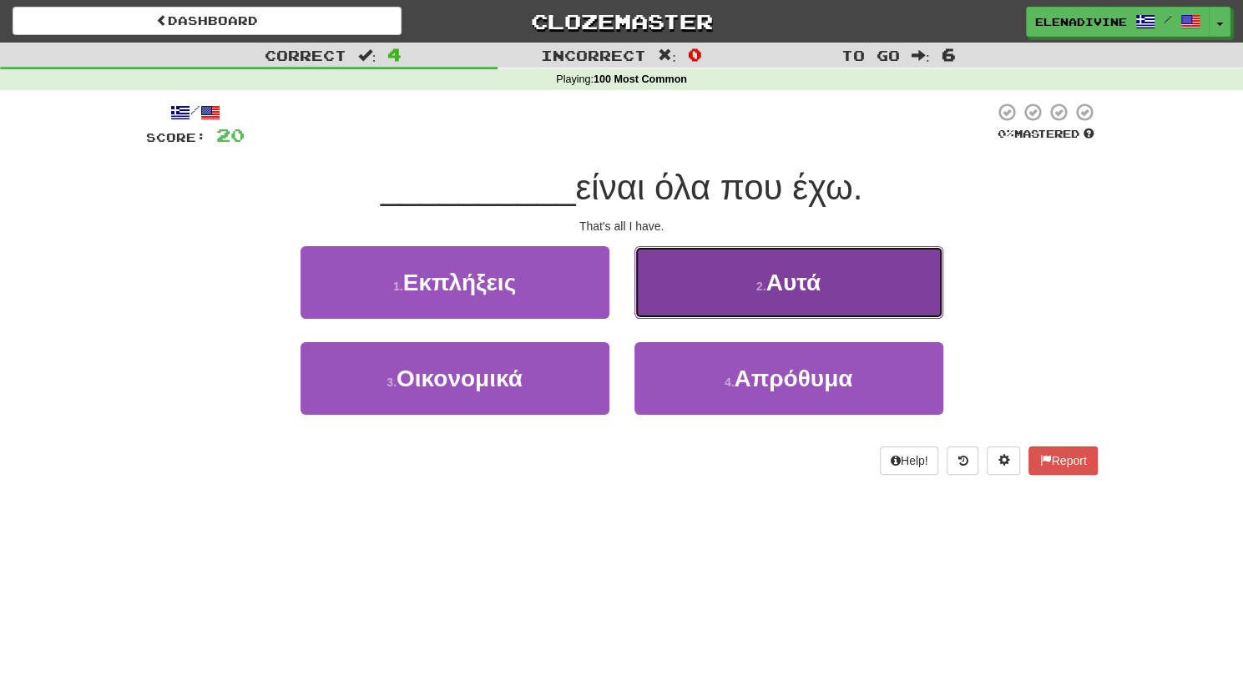
click at [759, 287] on small "2 ." at bounding box center [761, 286] width 10 height 13
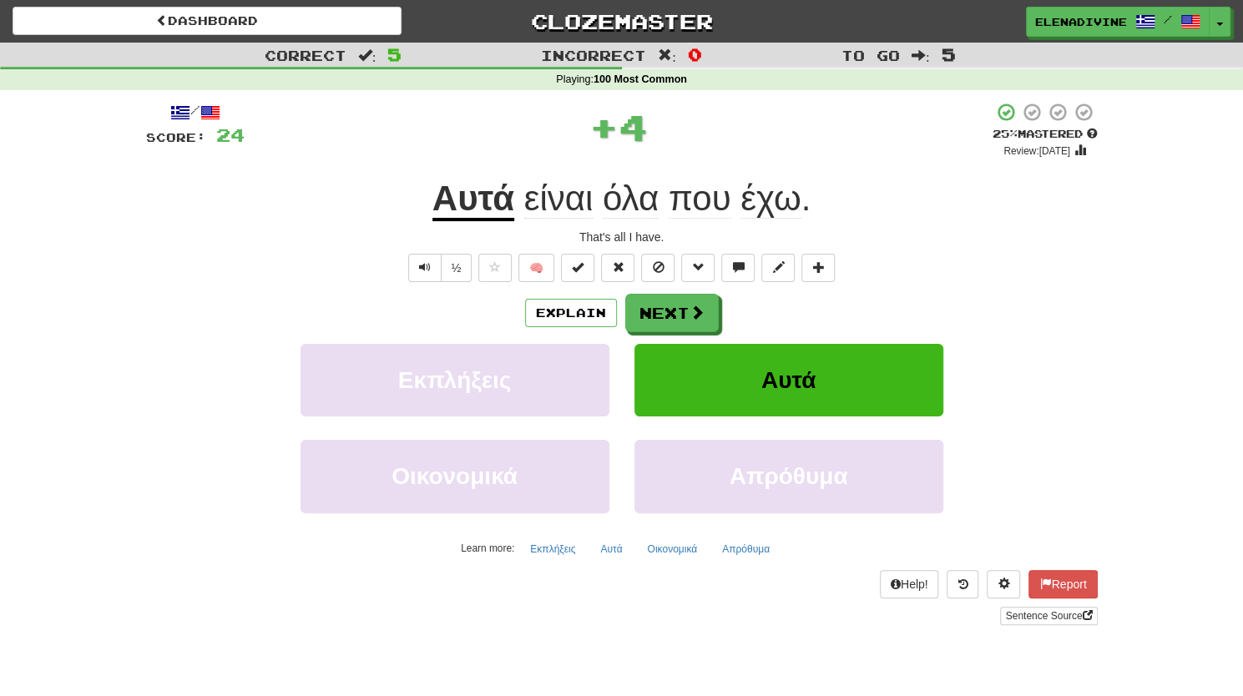
click at [723, 291] on div "/ Score: 24 + 4 25 % Mastered Review: 2025-09-17 Αυτά είναι όλα που έχω . That'…" at bounding box center [622, 363] width 952 height 523
click at [690, 315] on span at bounding box center [697, 313] width 15 height 15
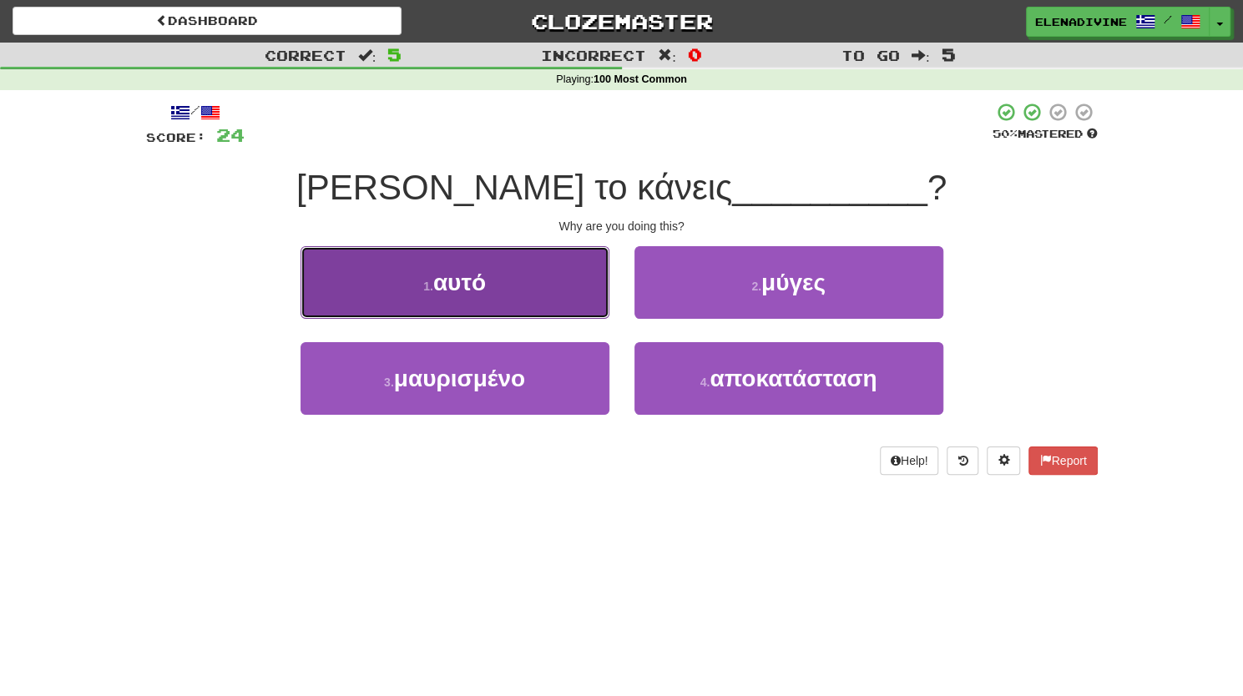
click at [589, 278] on button "1 . αυτό" at bounding box center [455, 282] width 309 height 73
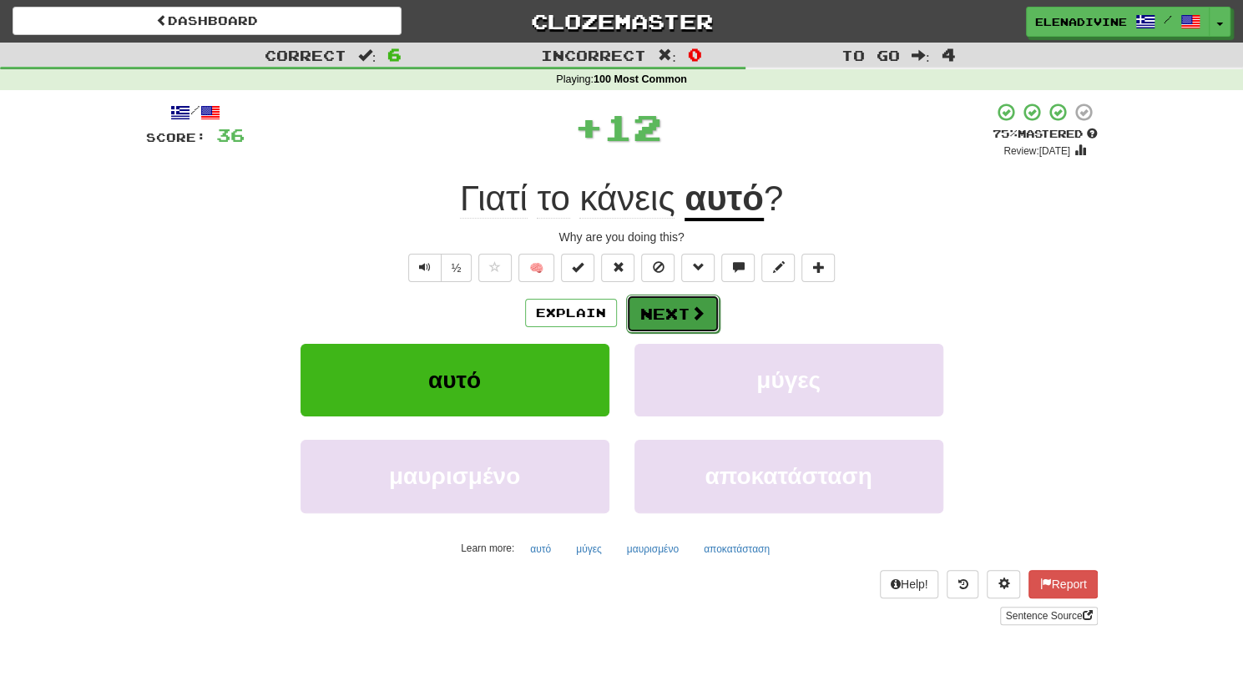
click at [684, 312] on button "Next" at bounding box center [673, 314] width 94 height 38
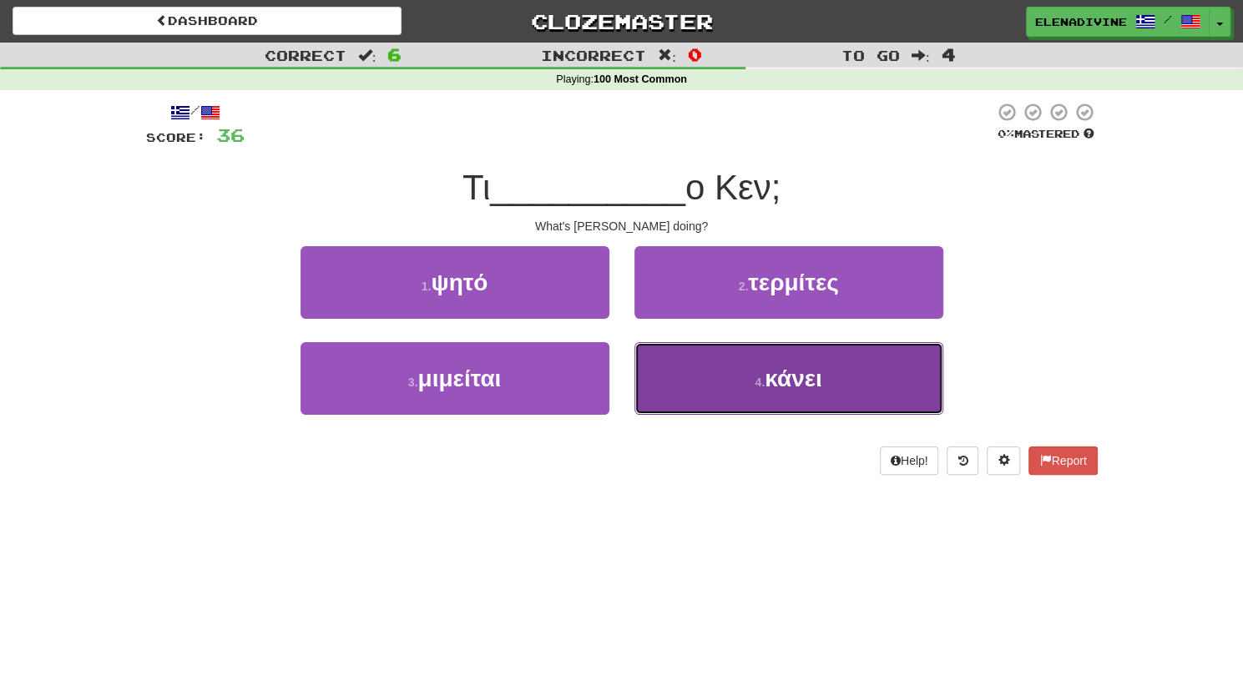
click at [746, 379] on button "4 . κάνει" at bounding box center [788, 378] width 309 height 73
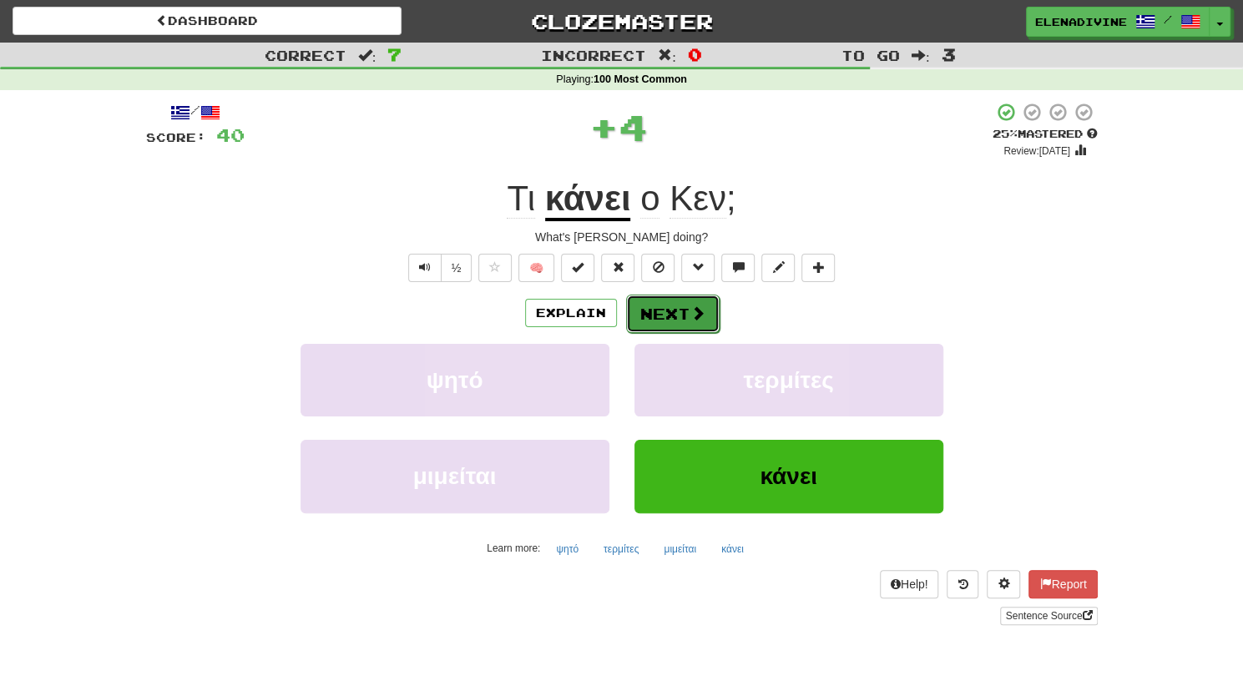
click at [653, 301] on button "Next" at bounding box center [673, 314] width 94 height 38
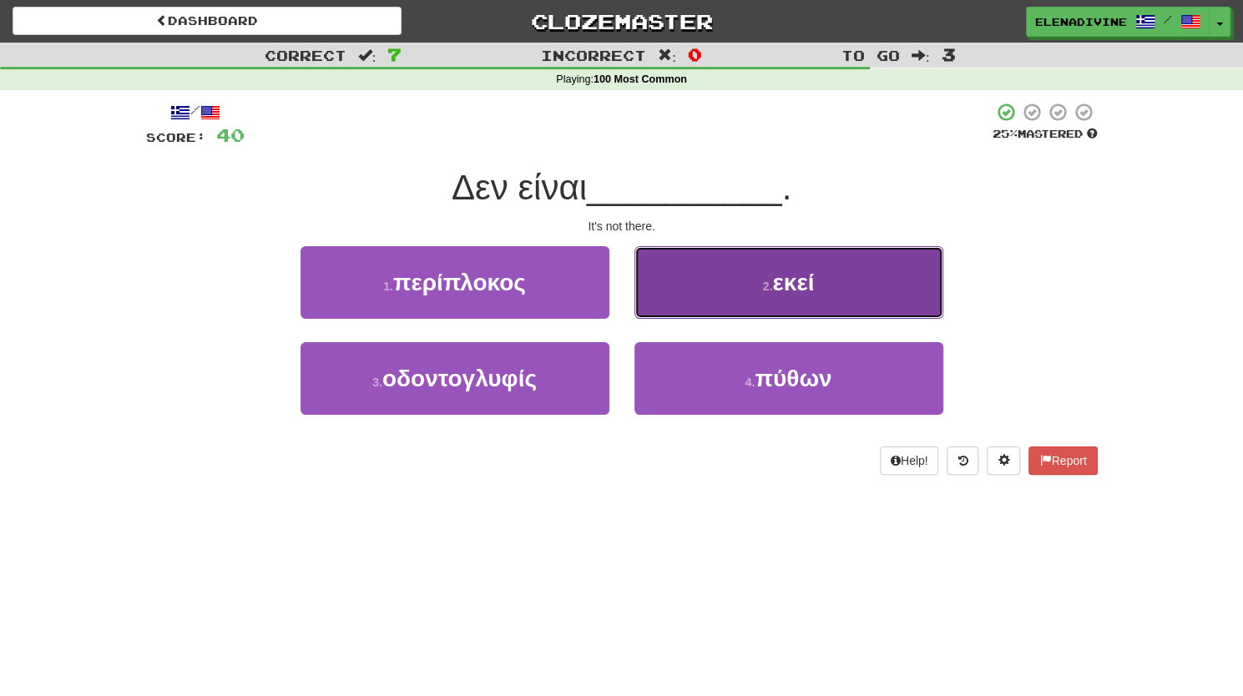
click at [704, 296] on button "2 . εκεί" at bounding box center [788, 282] width 309 height 73
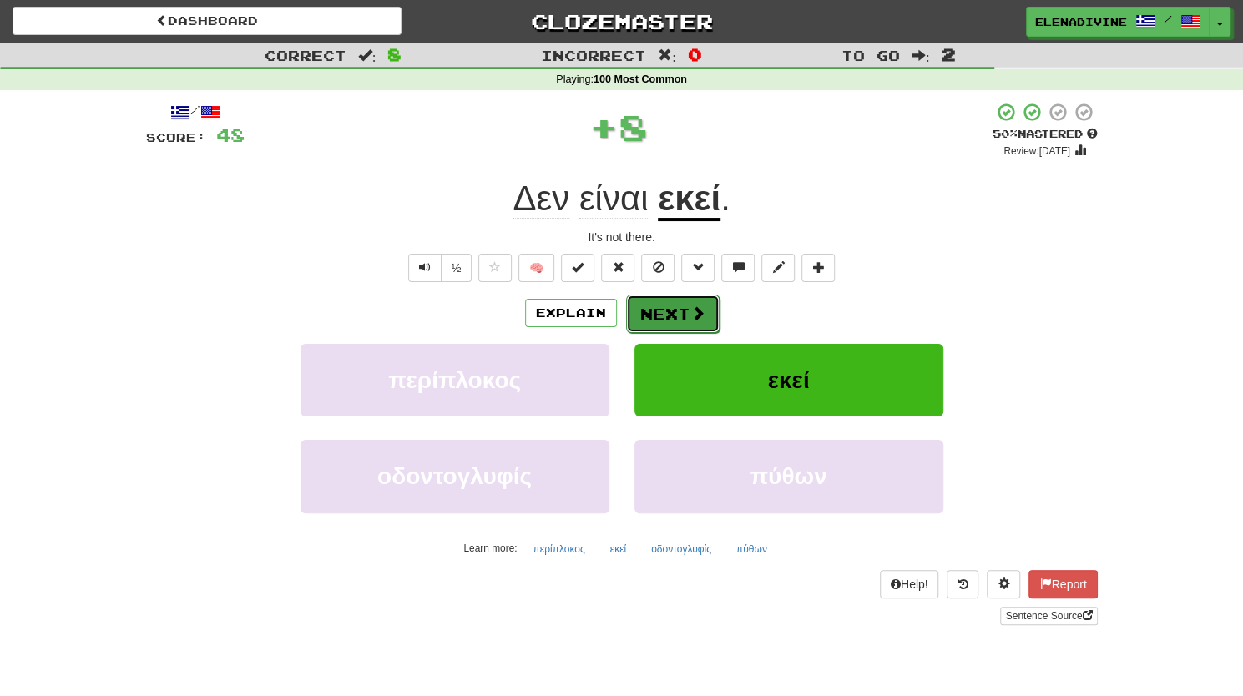
click at [673, 309] on button "Next" at bounding box center [673, 314] width 94 height 38
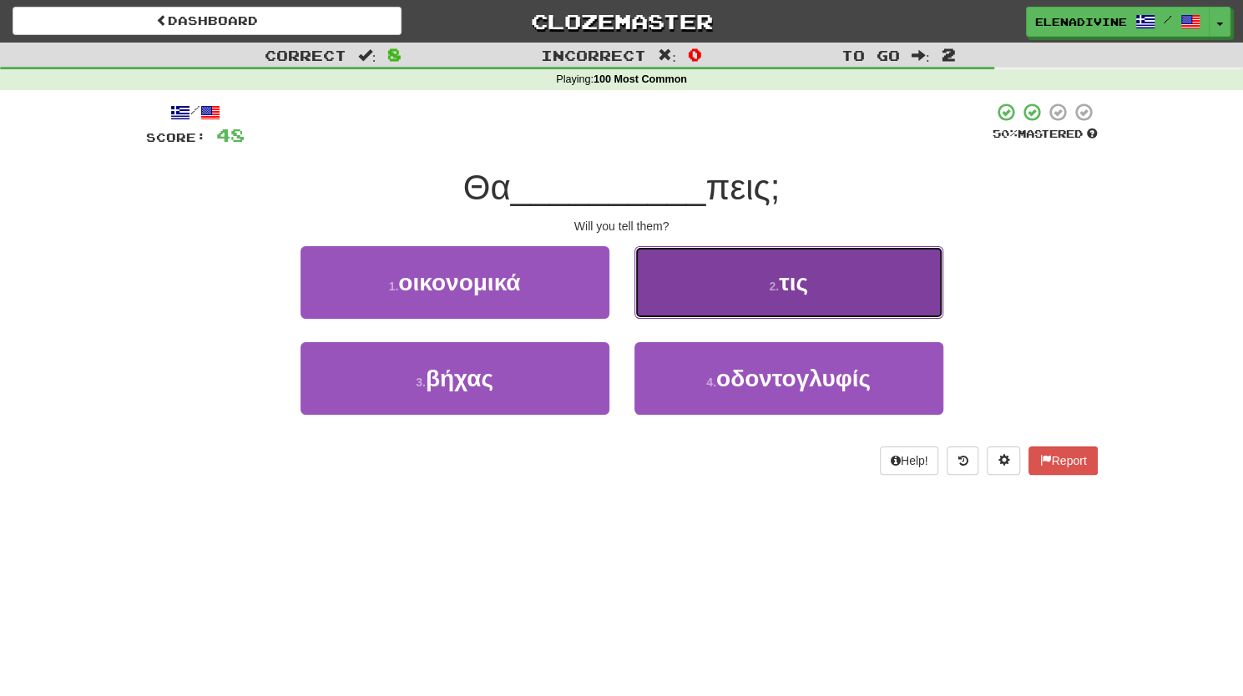
click at [741, 293] on button "2 . τις" at bounding box center [788, 282] width 309 height 73
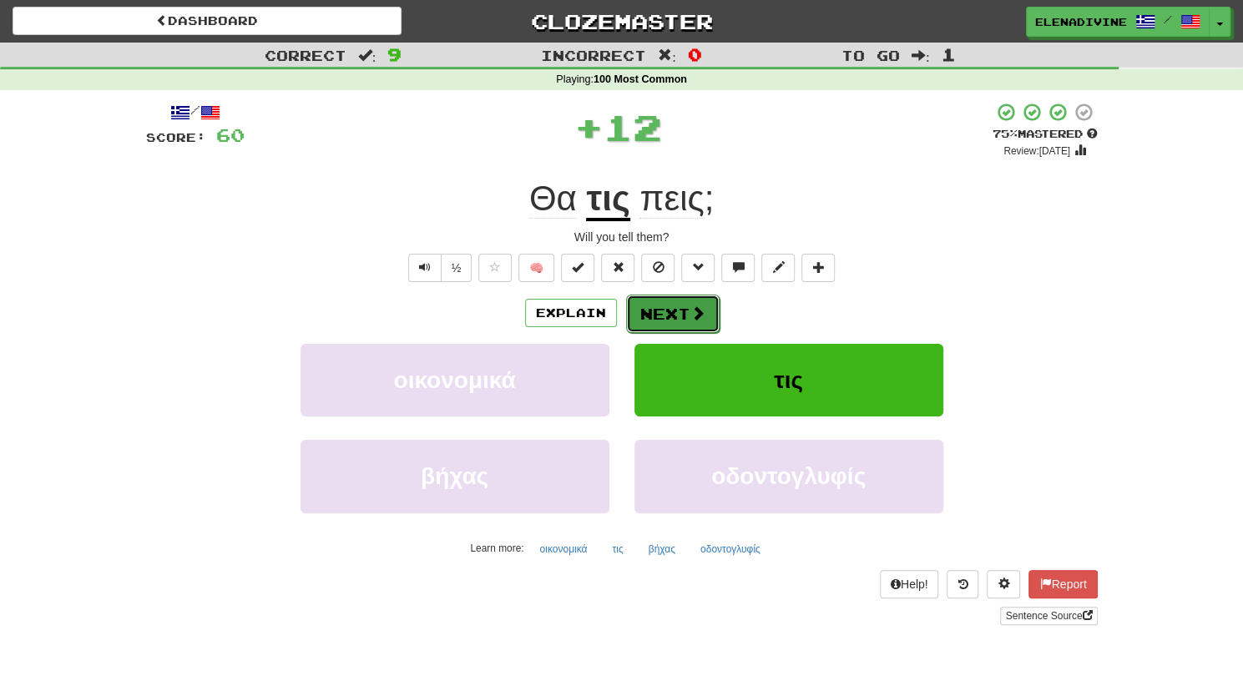
click at [678, 299] on button "Next" at bounding box center [673, 314] width 94 height 38
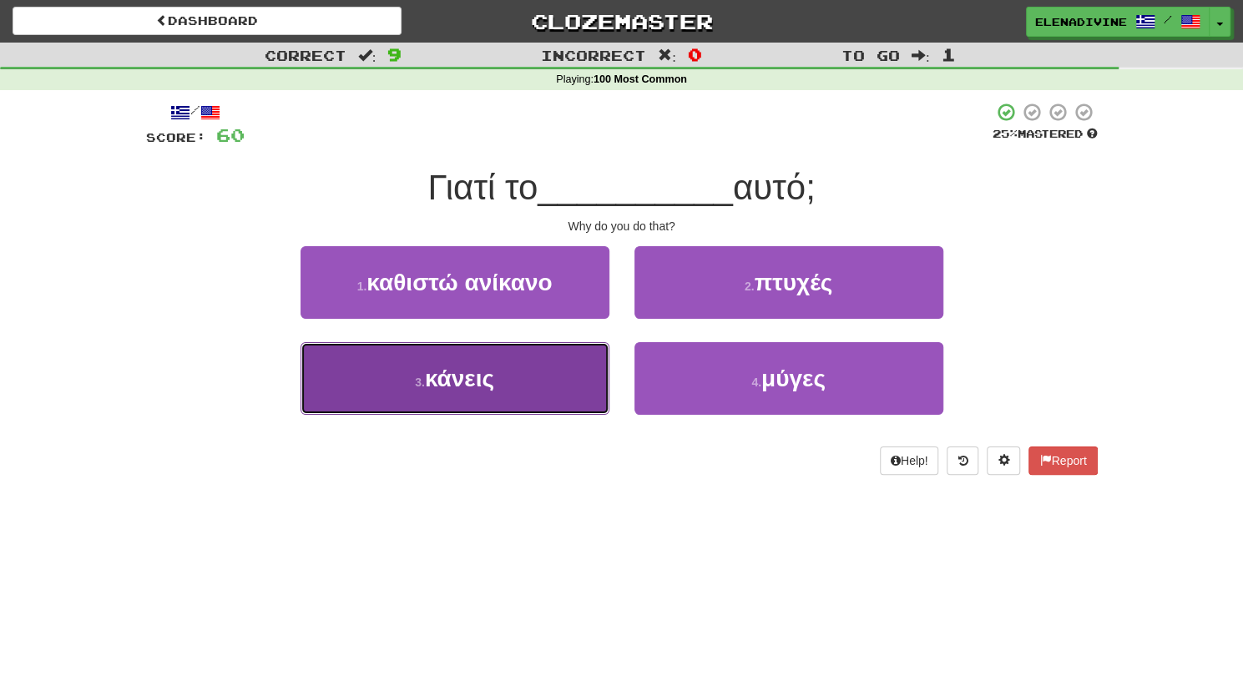
click at [546, 385] on button "3 . κάνεις" at bounding box center [455, 378] width 309 height 73
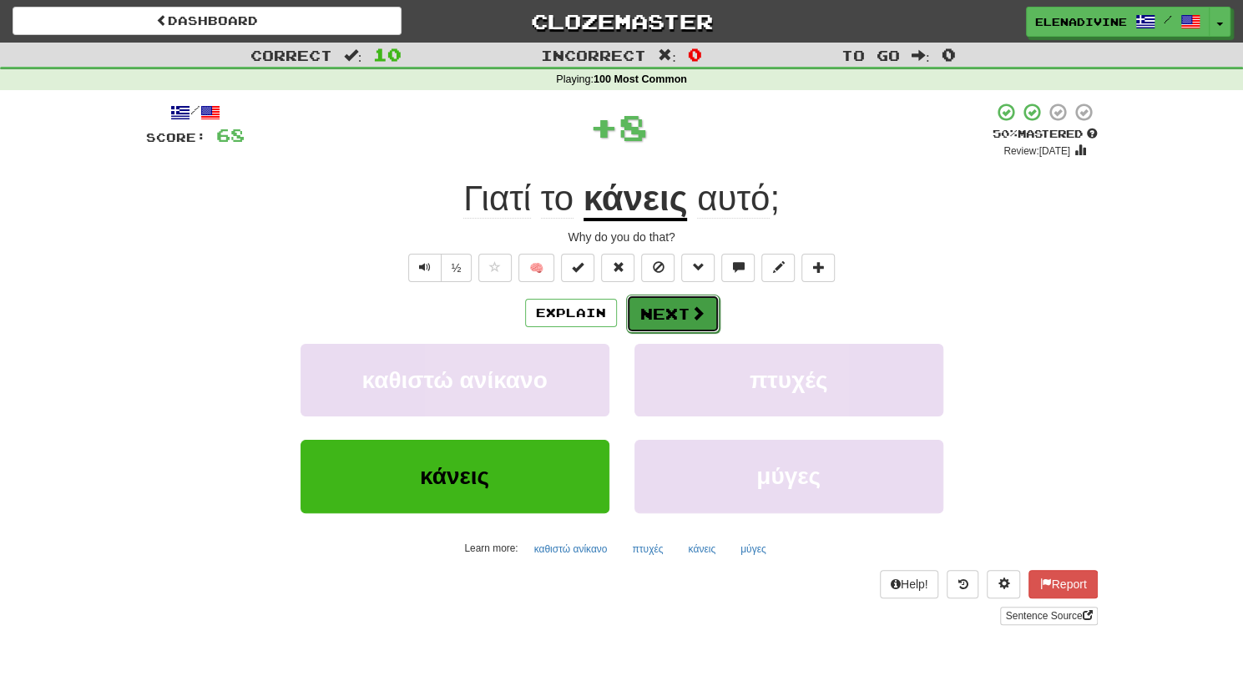
click at [714, 303] on button "Next" at bounding box center [673, 314] width 94 height 38
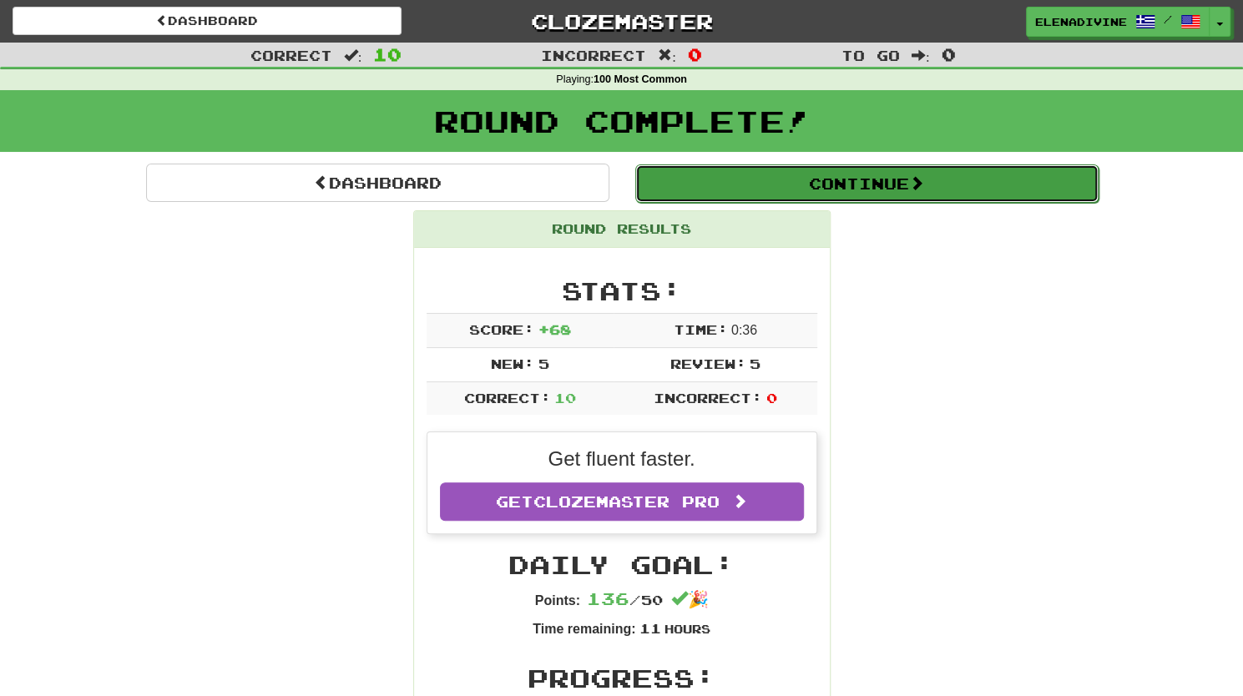
click at [849, 182] on button "Continue" at bounding box center [866, 183] width 463 height 38
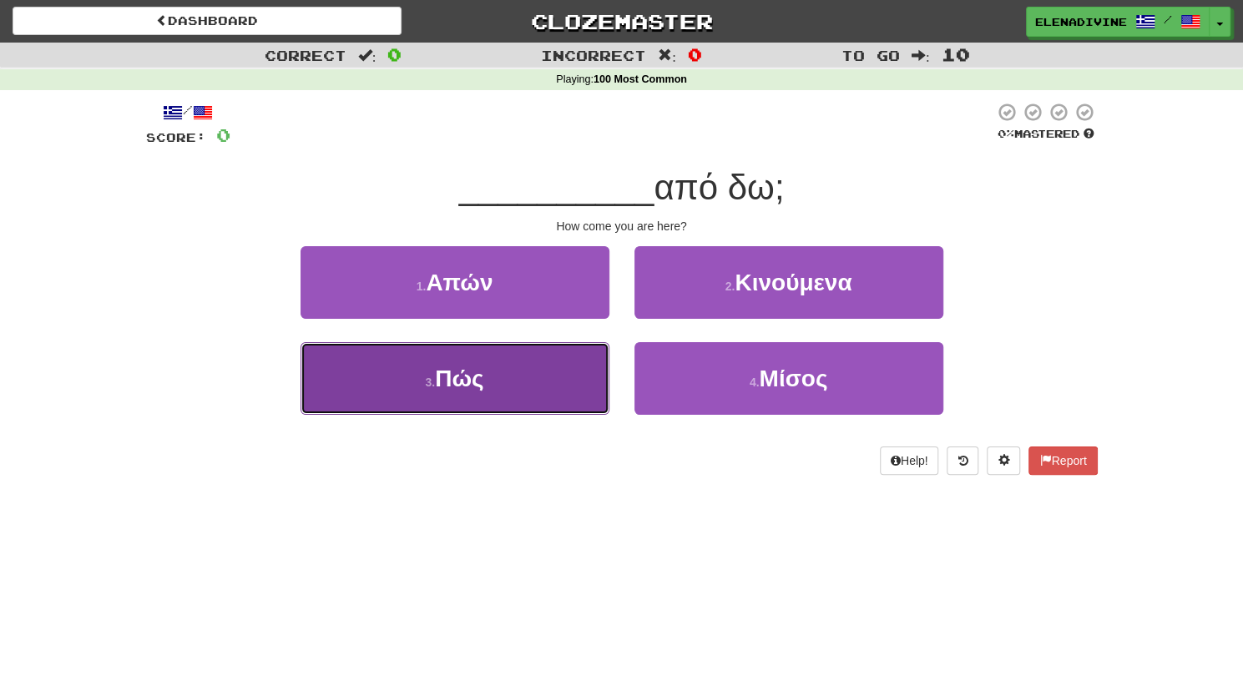
click at [580, 381] on button "3 . Πώς" at bounding box center [455, 378] width 309 height 73
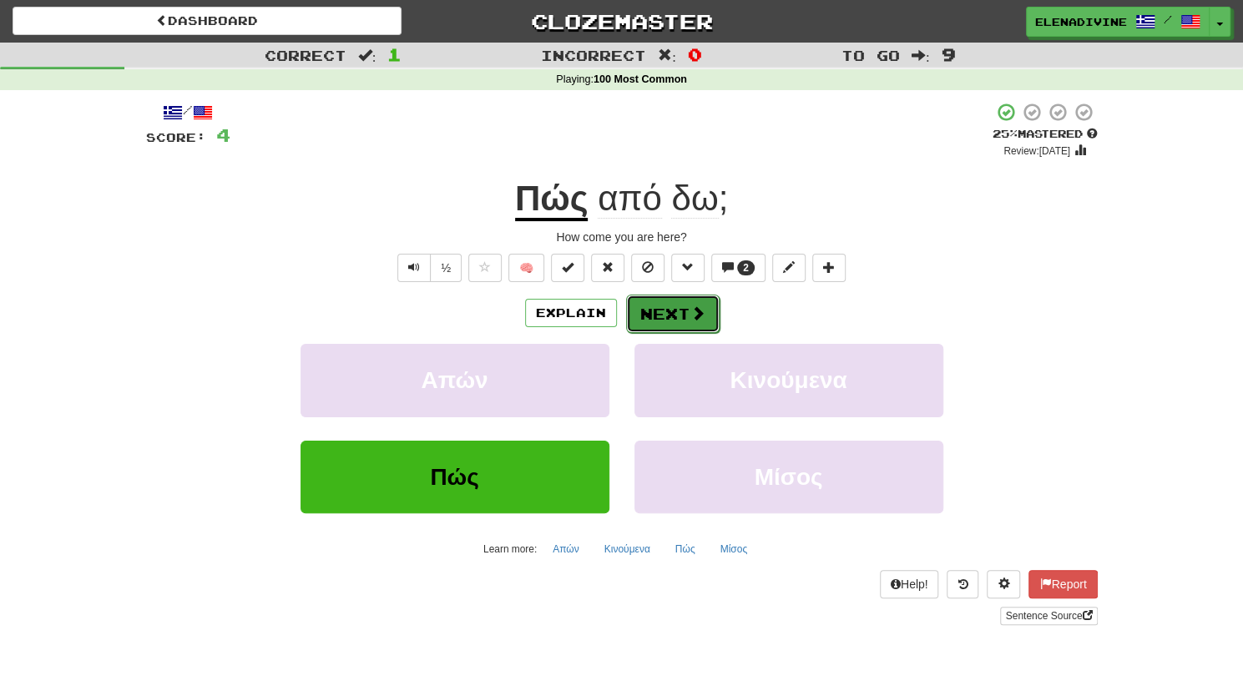
drag, startPoint x: 700, startPoint y: 313, endPoint x: 663, endPoint y: 318, distance: 37.1
click at [663, 318] on button "Next" at bounding box center [673, 314] width 94 height 38
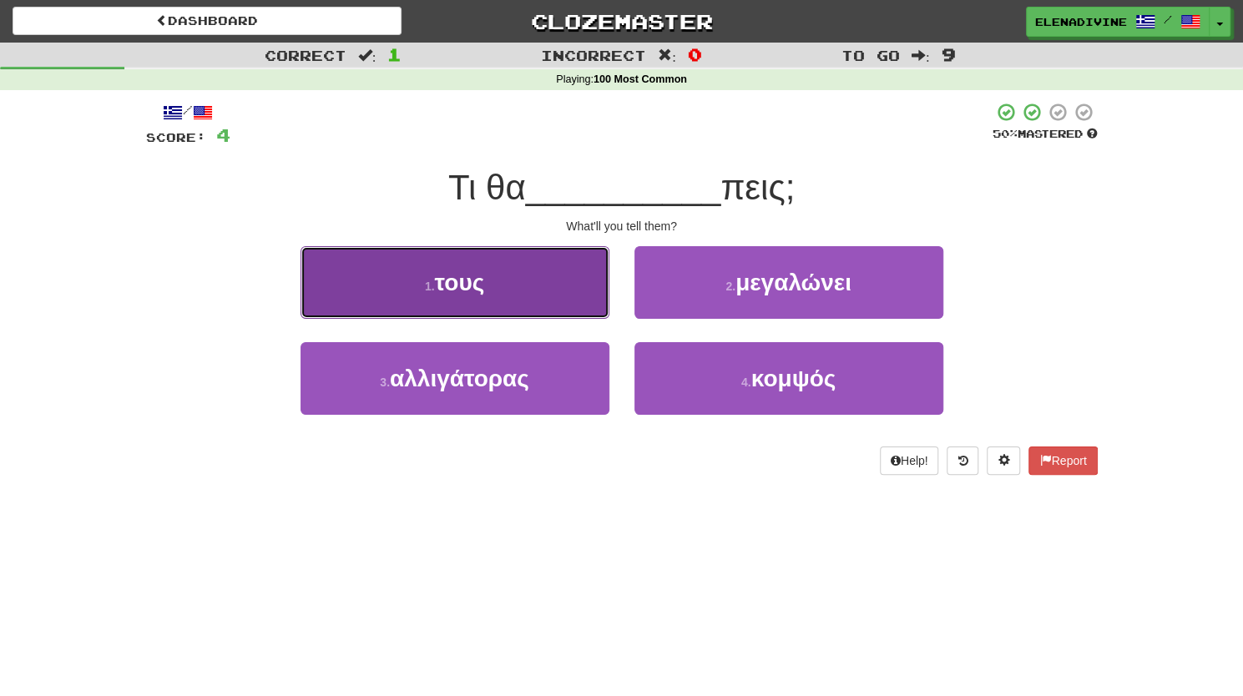
click at [508, 313] on button "1 . τους" at bounding box center [455, 282] width 309 height 73
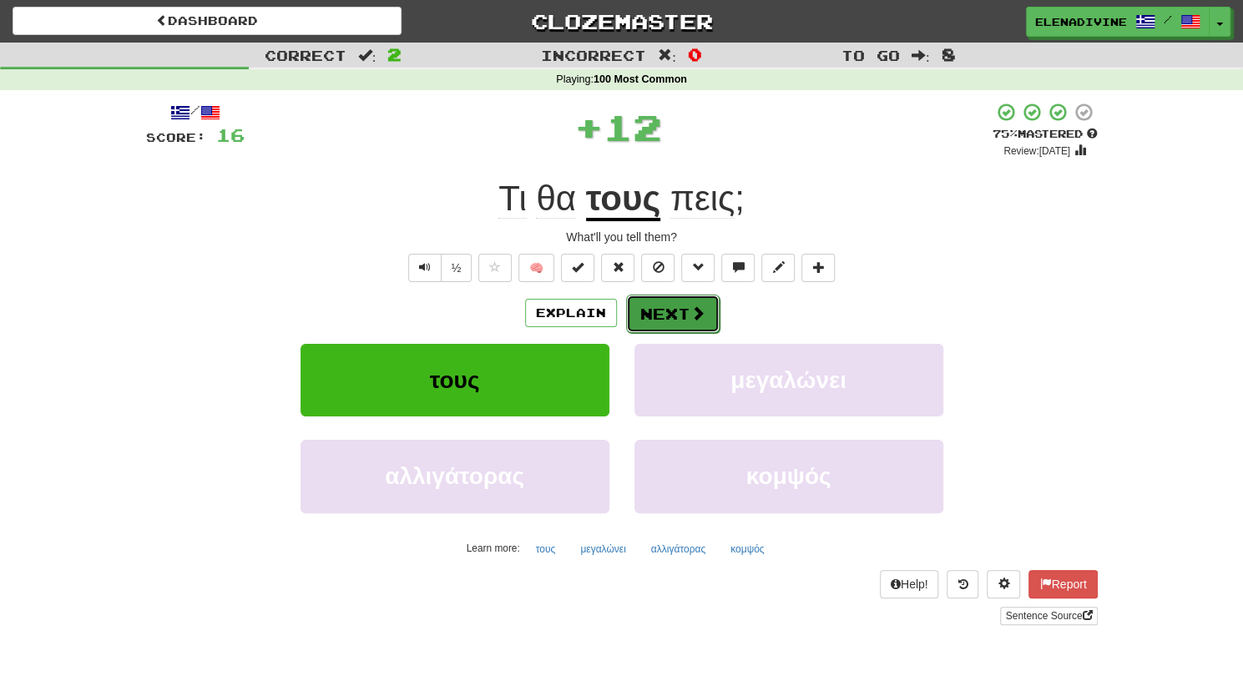
click at [690, 318] on span at bounding box center [697, 313] width 15 height 15
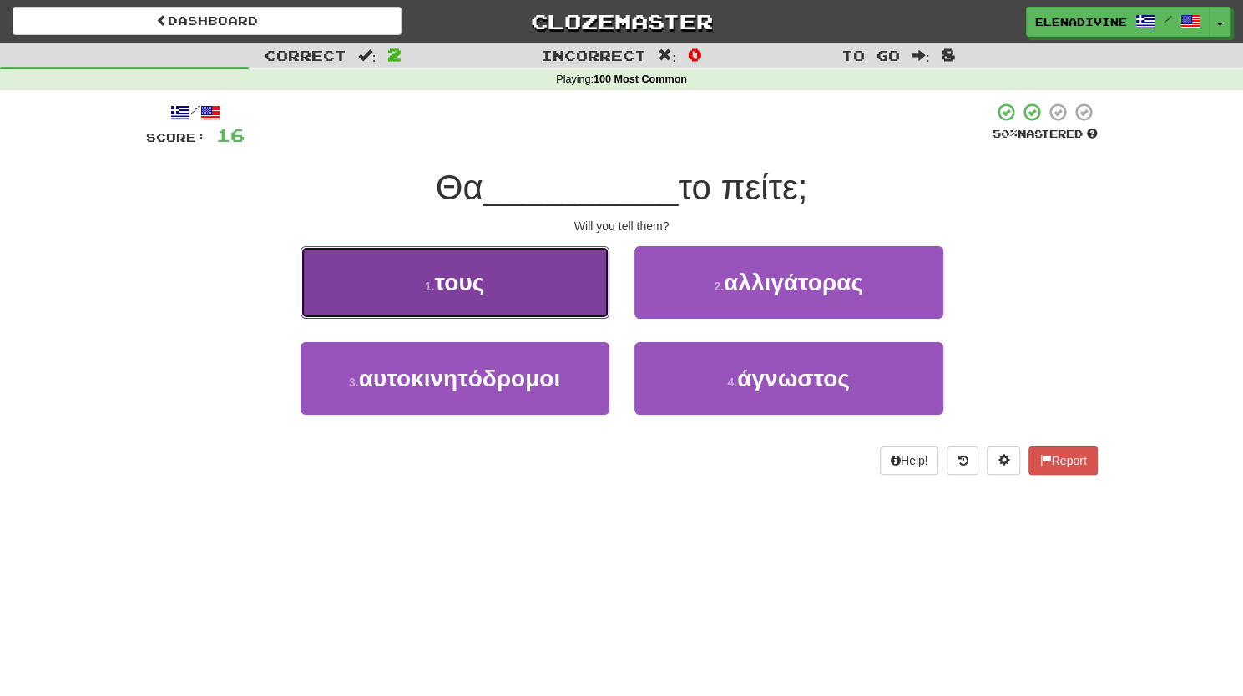
click at [506, 306] on button "1 . τους" at bounding box center [455, 282] width 309 height 73
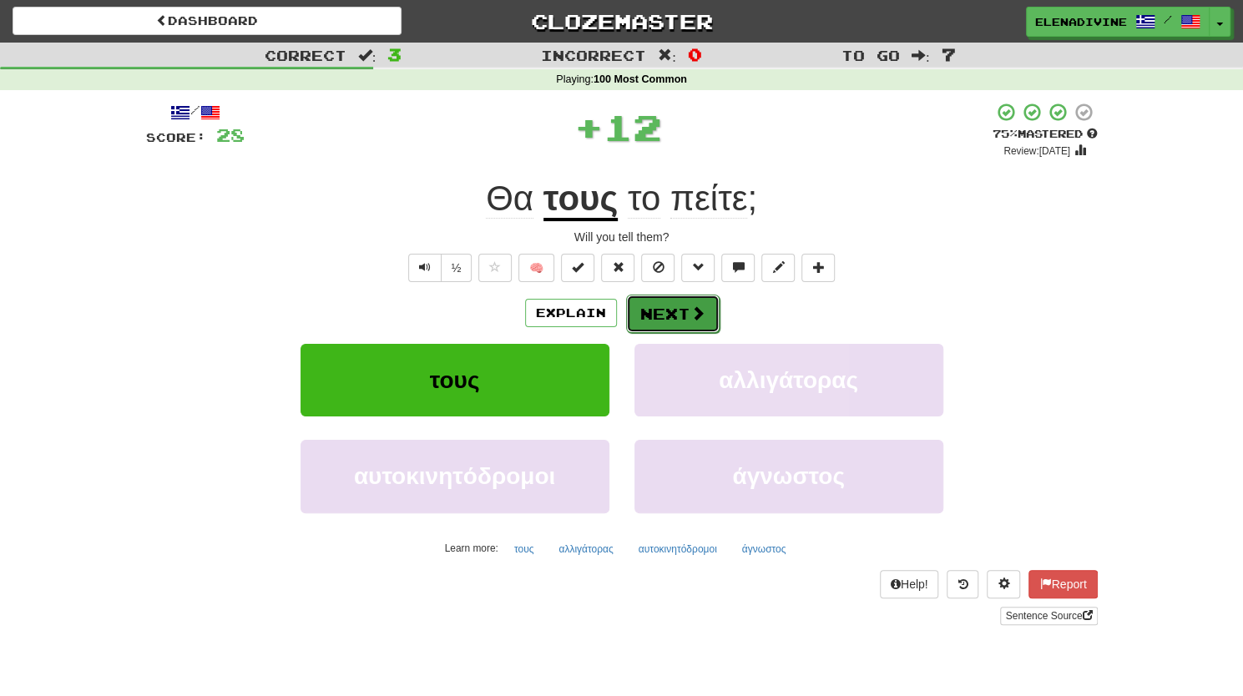
click at [676, 317] on button "Next" at bounding box center [673, 314] width 94 height 38
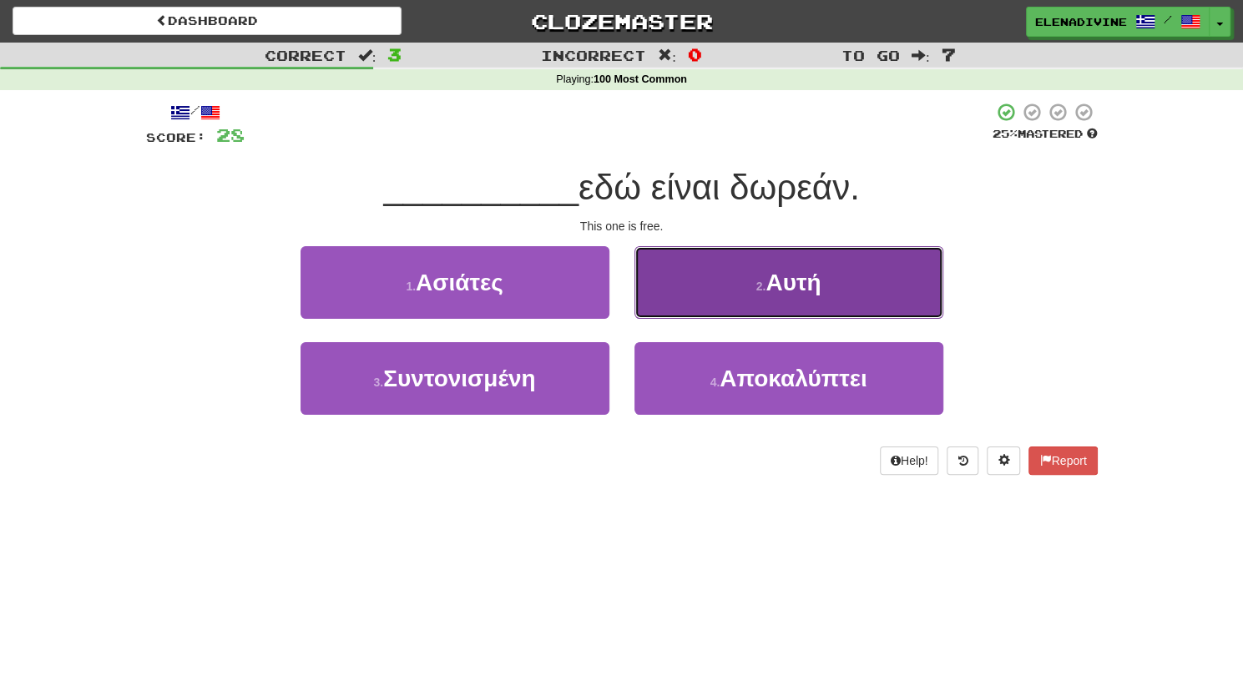
click at [791, 286] on span "Αυτή" at bounding box center [793, 283] width 55 height 26
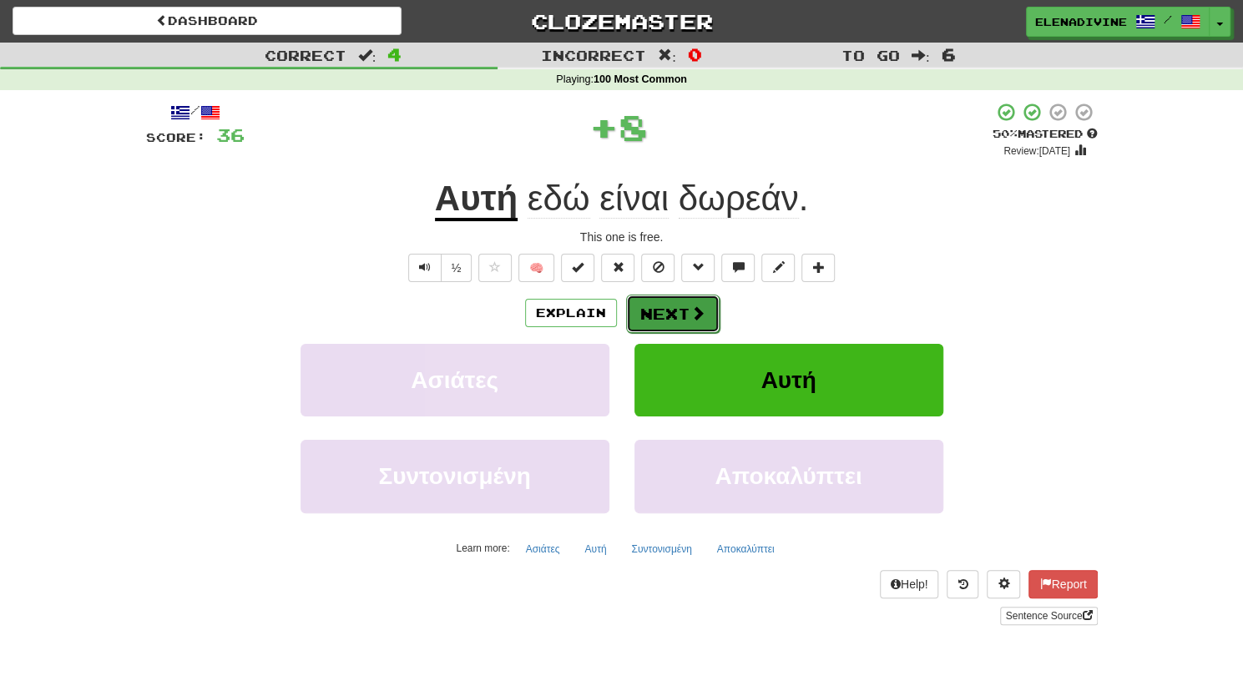
click at [685, 321] on button "Next" at bounding box center [673, 314] width 94 height 38
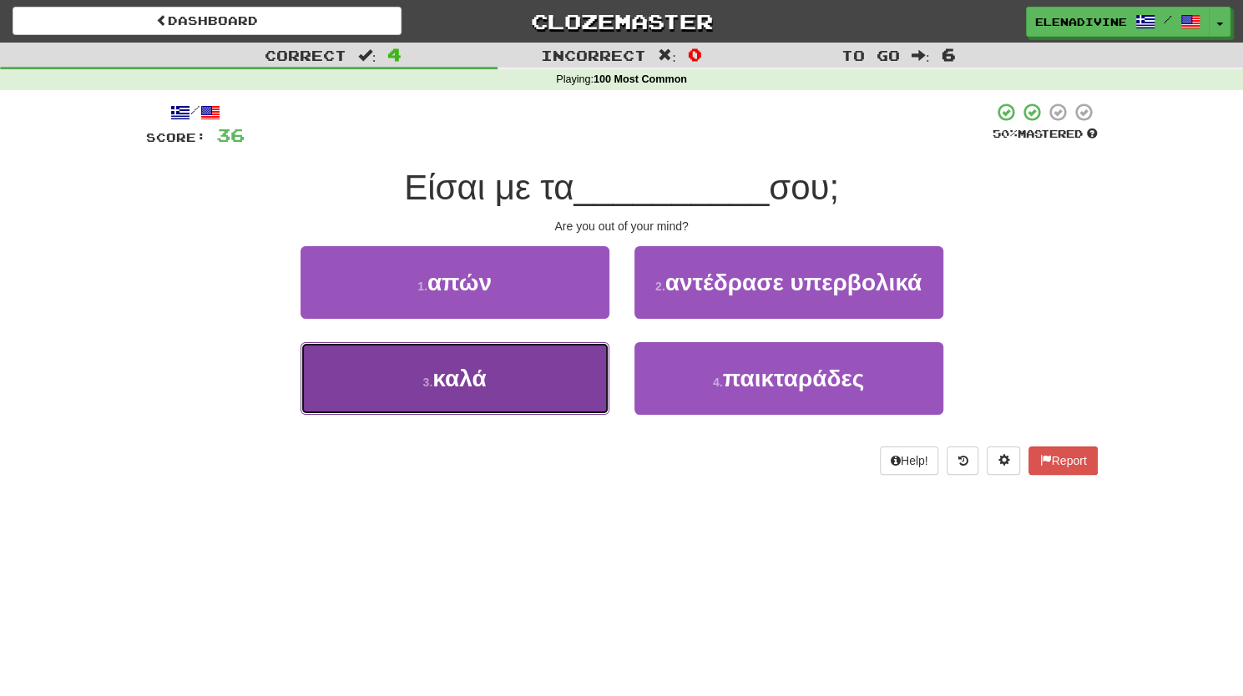
click at [489, 391] on button "3 . καλά" at bounding box center [455, 378] width 309 height 73
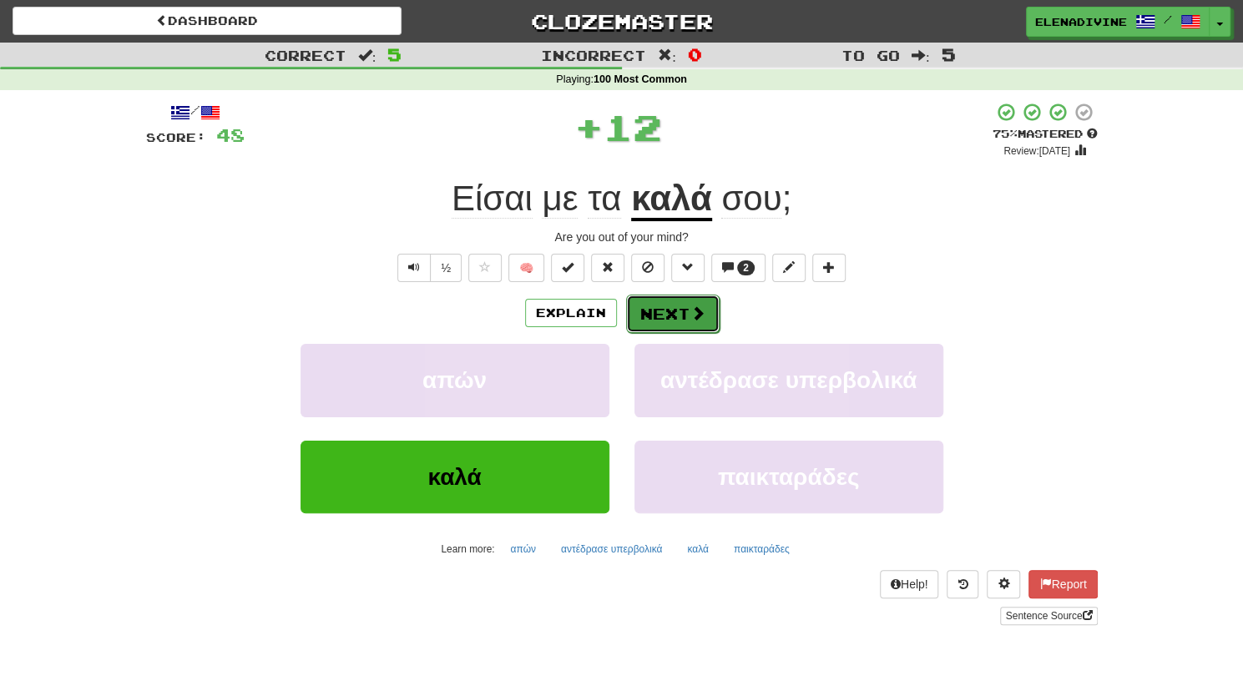
click at [673, 317] on button "Next" at bounding box center [673, 314] width 94 height 38
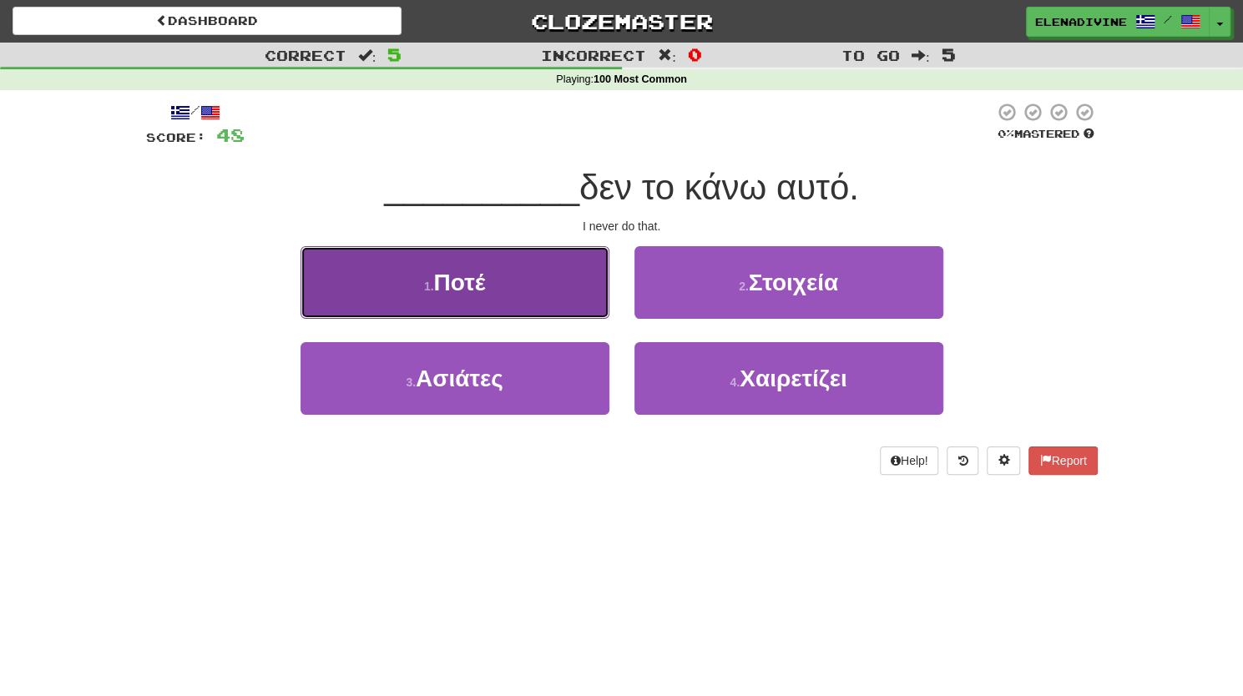
click at [519, 288] on button "1 . Ποτέ" at bounding box center [455, 282] width 309 height 73
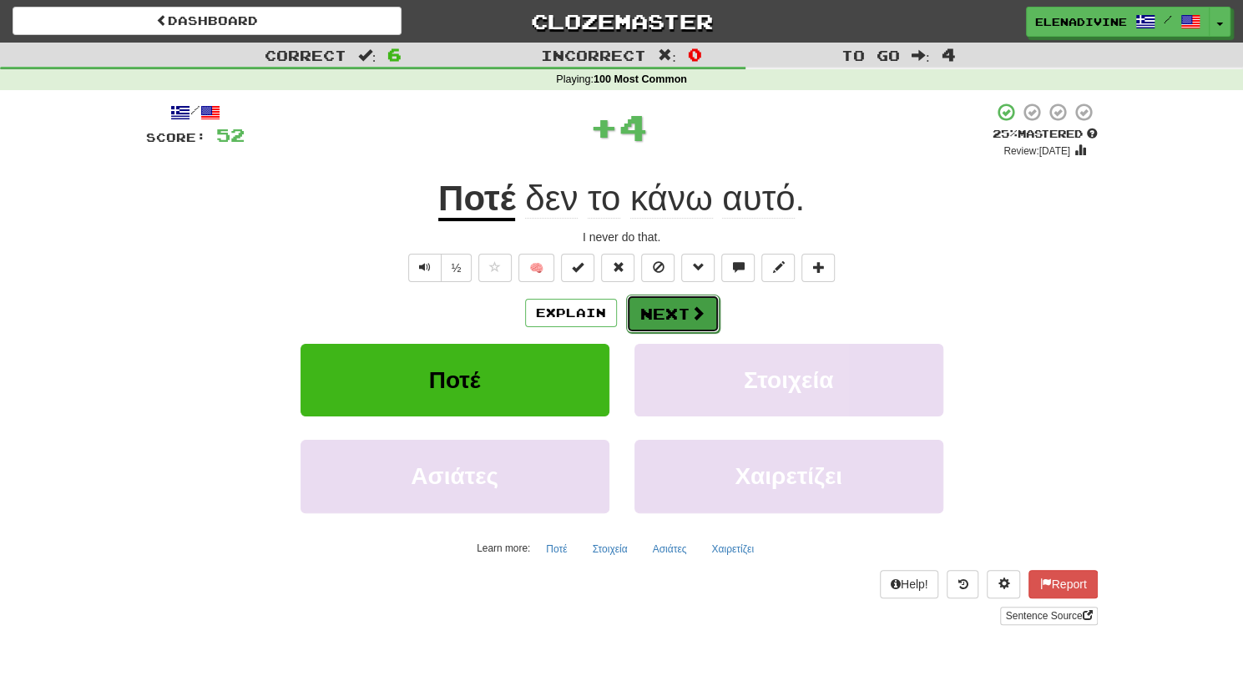
click at [671, 311] on button "Next" at bounding box center [673, 314] width 94 height 38
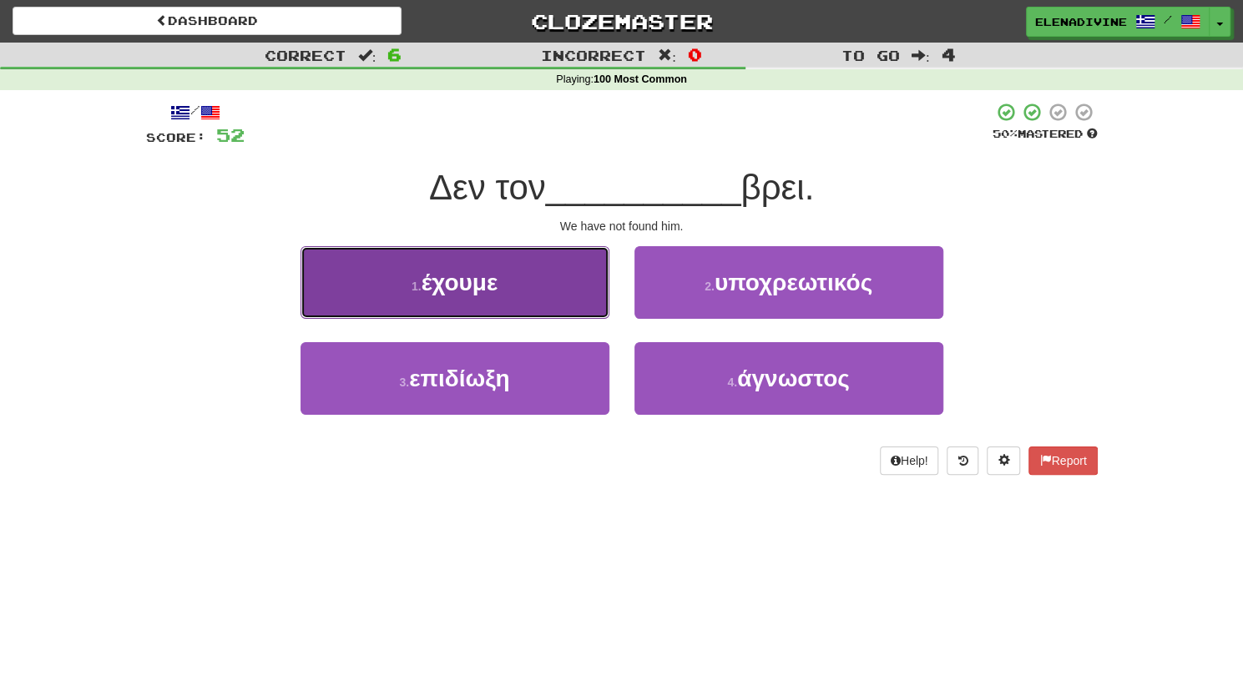
click at [559, 285] on button "1 . έχουμε" at bounding box center [455, 282] width 309 height 73
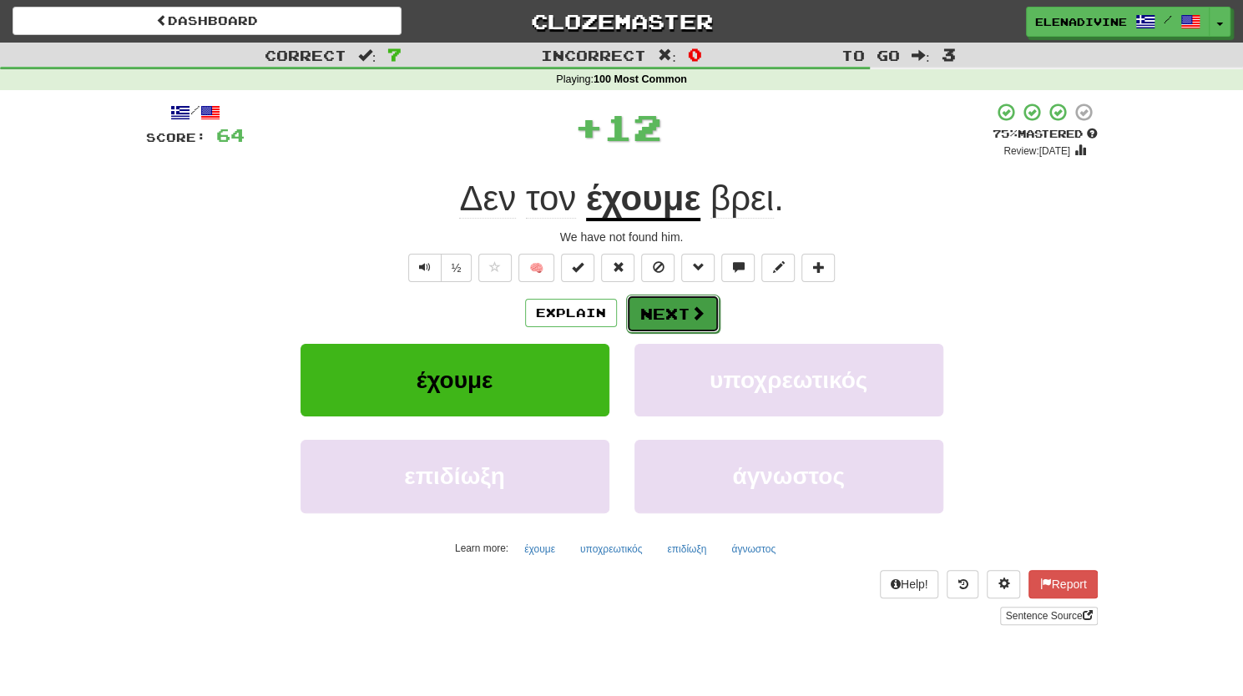
click at [690, 300] on button "Next" at bounding box center [673, 314] width 94 height 38
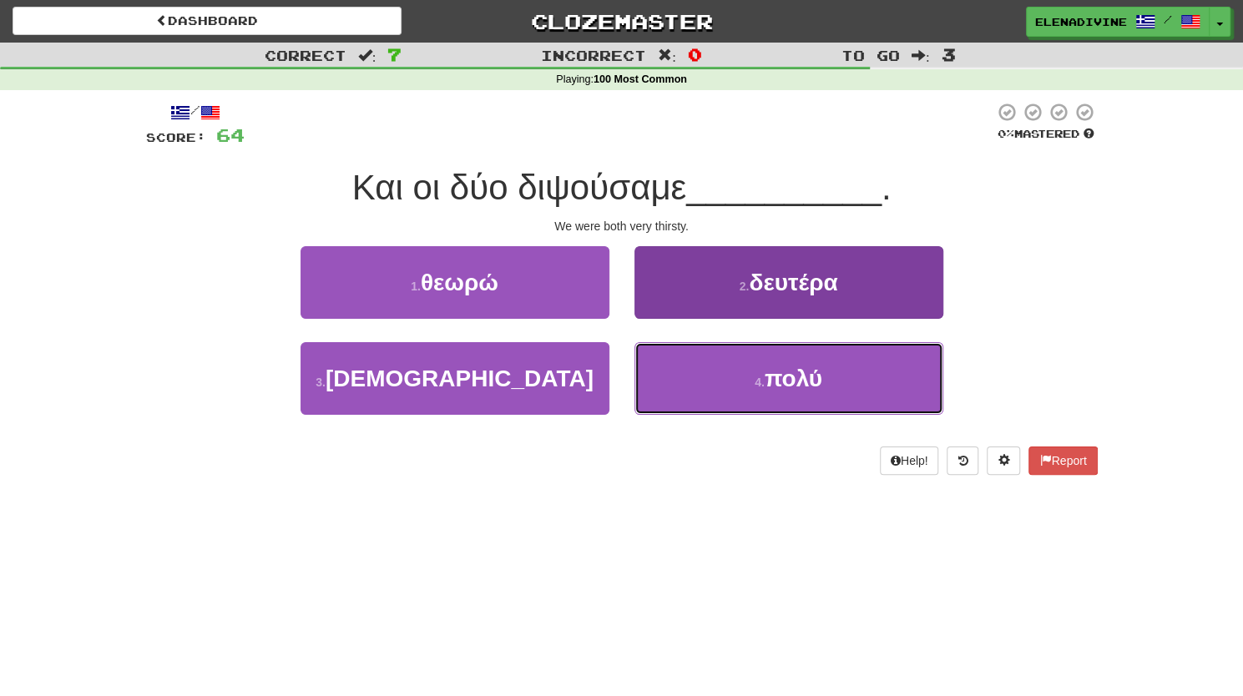
drag, startPoint x: 770, startPoint y: 363, endPoint x: 701, endPoint y: 375, distance: 69.4
click at [701, 375] on button "4 . πολύ" at bounding box center [788, 378] width 309 height 73
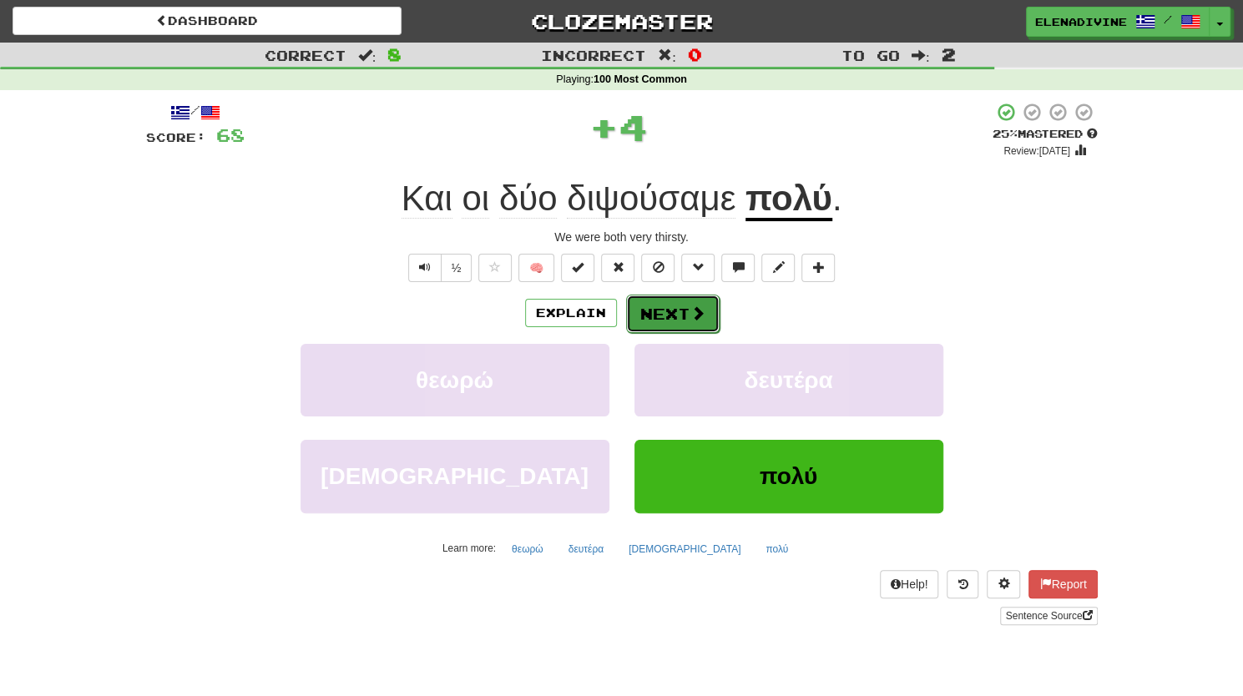
click at [672, 311] on button "Next" at bounding box center [673, 314] width 94 height 38
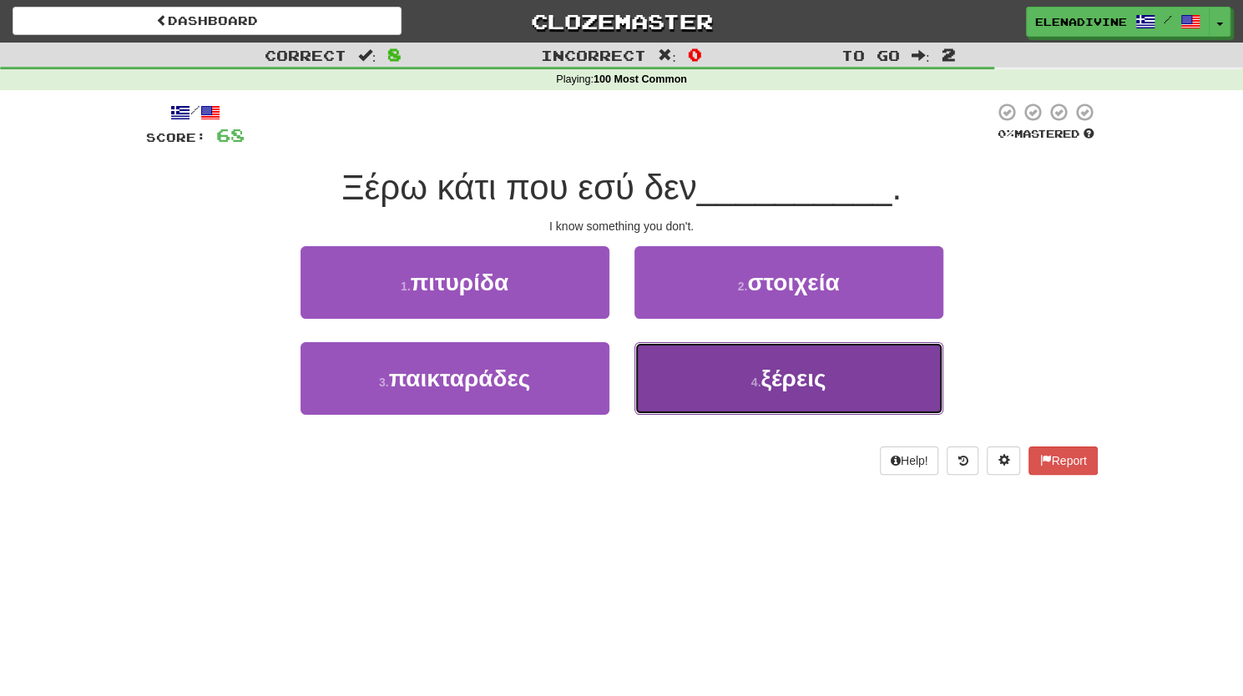
click at [739, 372] on button "4 . ξέρεις" at bounding box center [788, 378] width 309 height 73
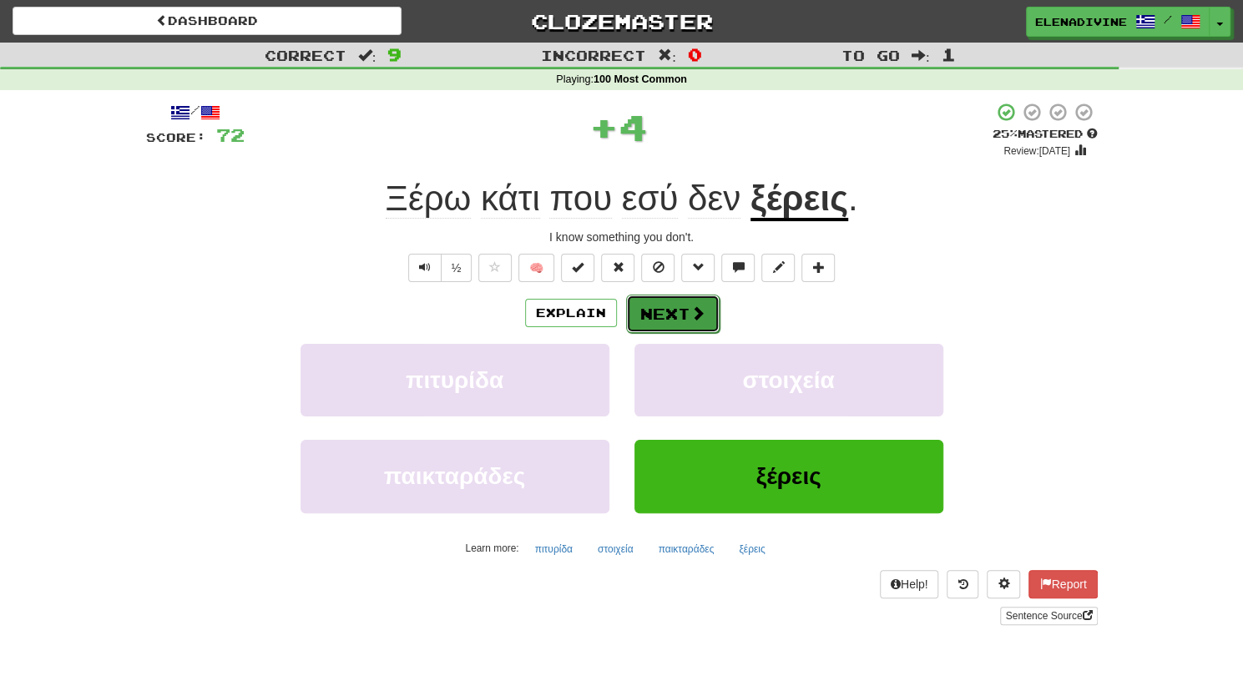
click at [675, 312] on button "Next" at bounding box center [673, 314] width 94 height 38
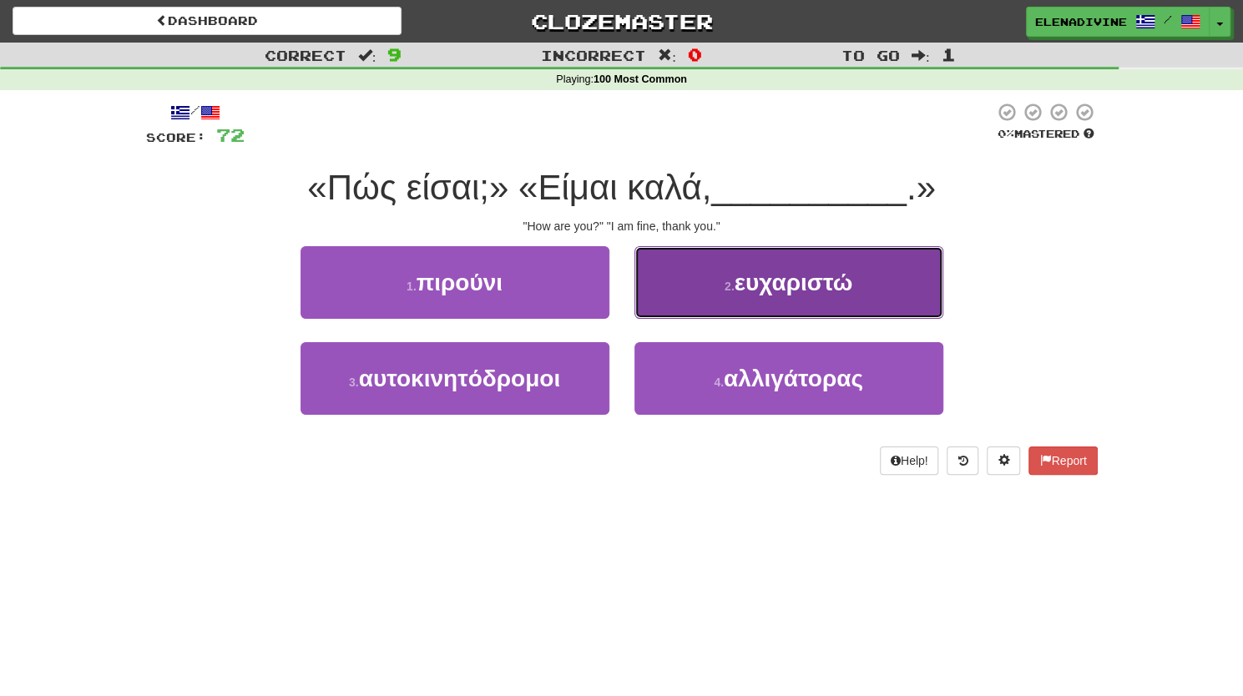
click at [757, 301] on button "2 . ευχαριστώ" at bounding box center [788, 282] width 309 height 73
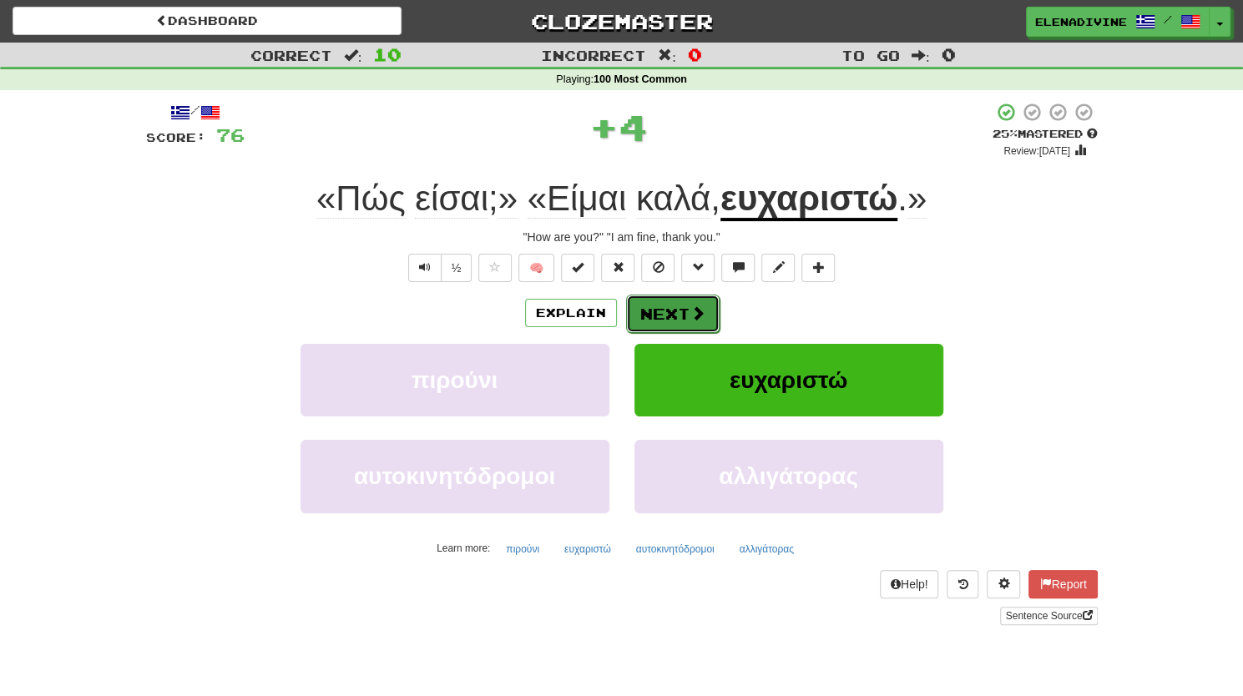
click at [648, 316] on button "Next" at bounding box center [673, 314] width 94 height 38
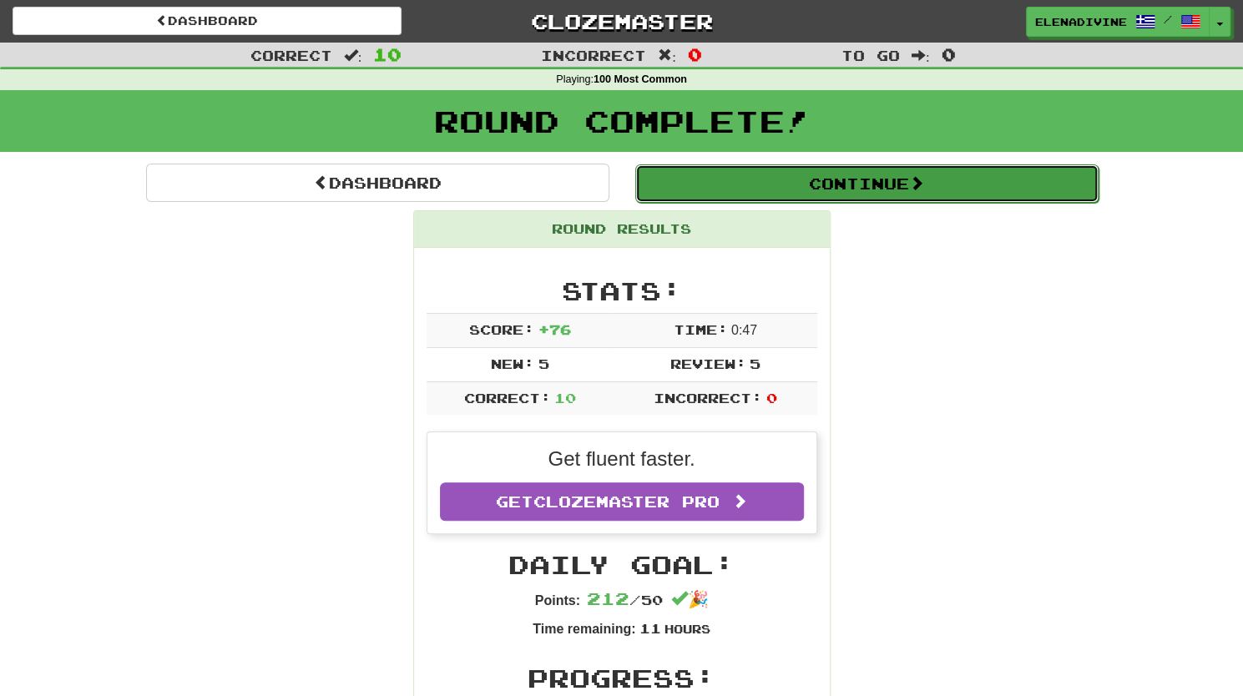
click at [862, 200] on button "Continue" at bounding box center [866, 183] width 463 height 38
